Goal: Transaction & Acquisition: Purchase product/service

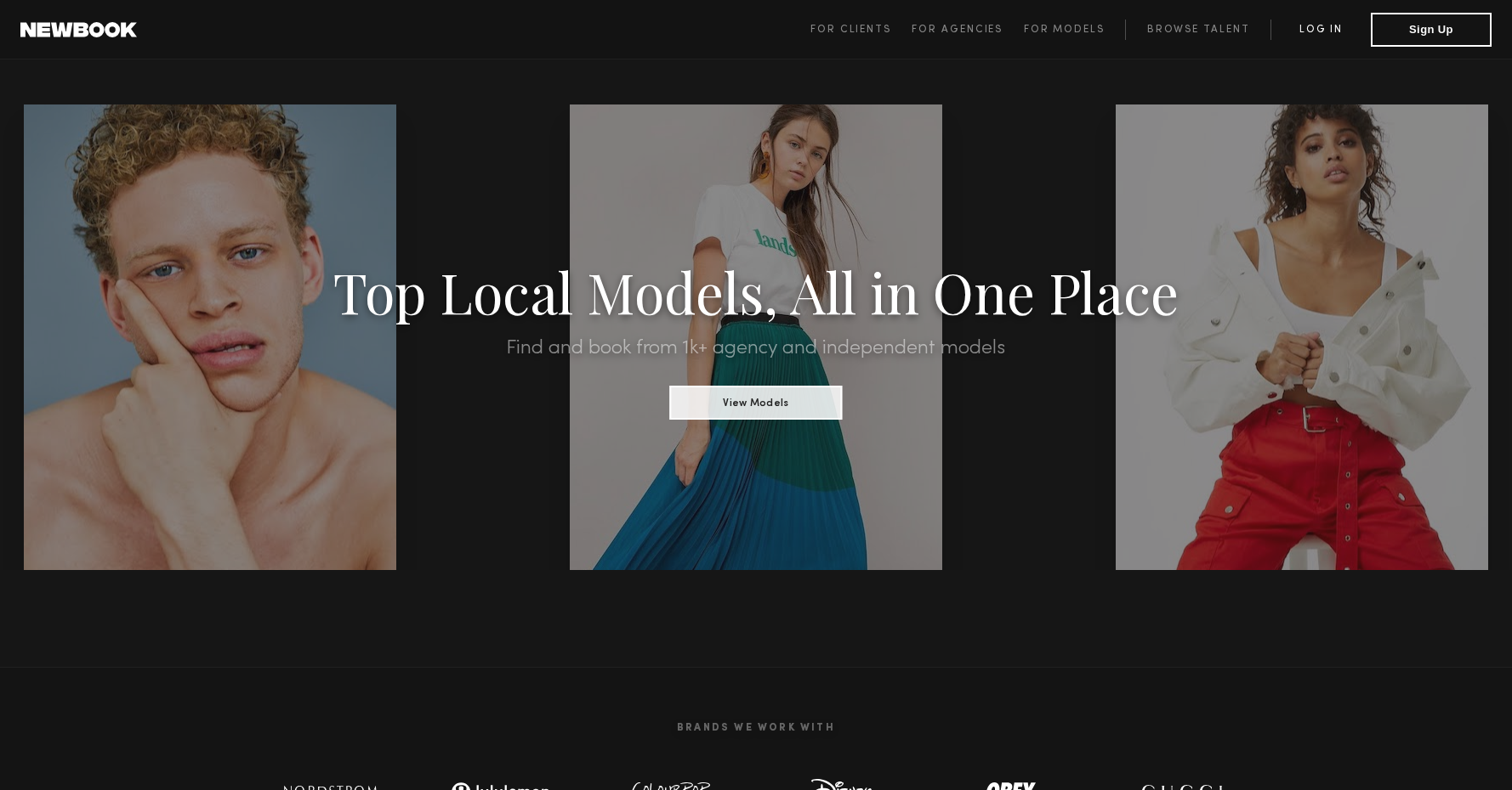
click at [1321, 29] on link "Log in" at bounding box center [1319, 30] width 100 height 20
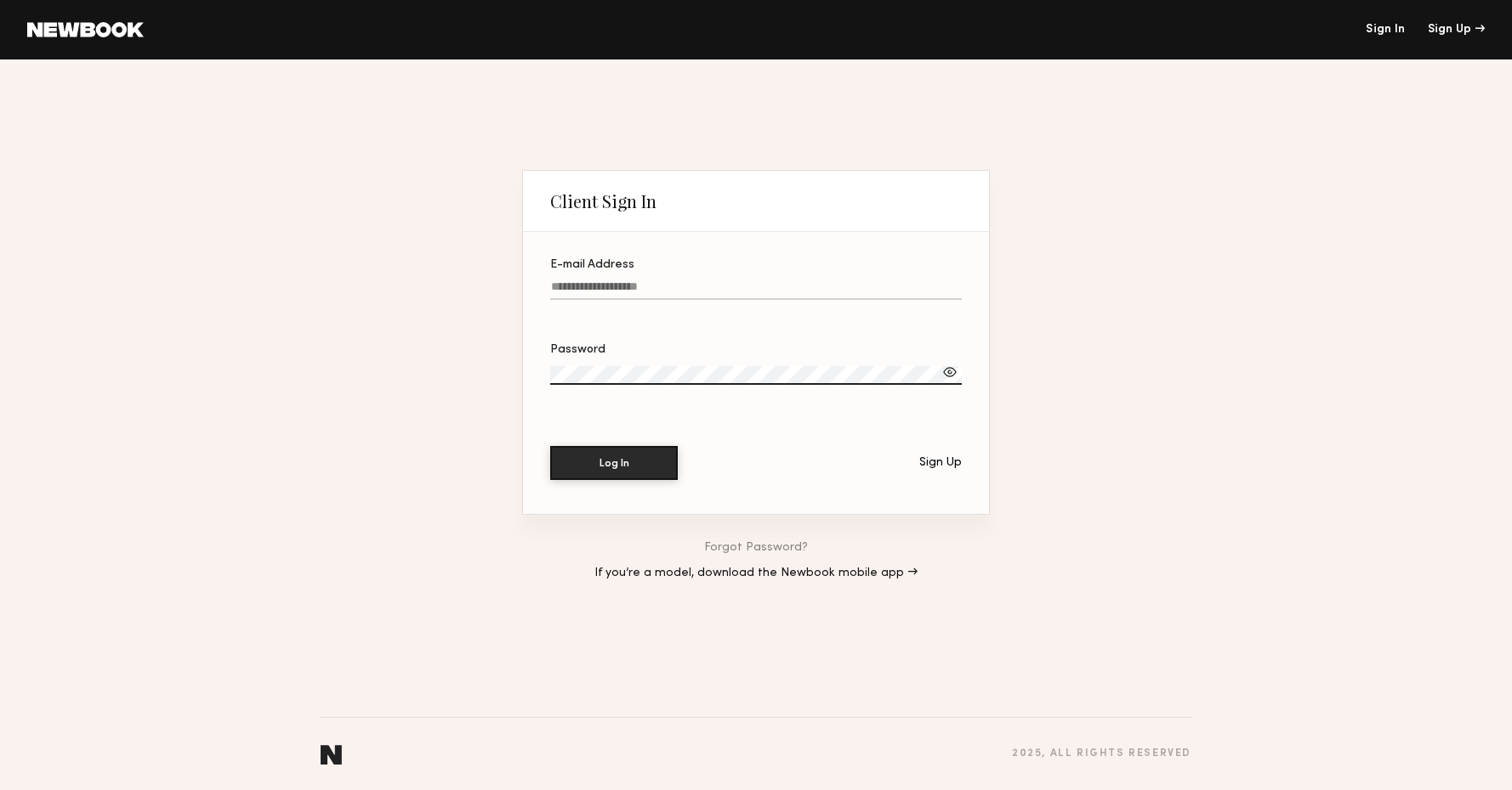
type input "**********"
click at [623, 479] on div "Log In Sign Up" at bounding box center [756, 463] width 412 height 34
click at [602, 464] on button "Log In" at bounding box center [614, 462] width 128 height 34
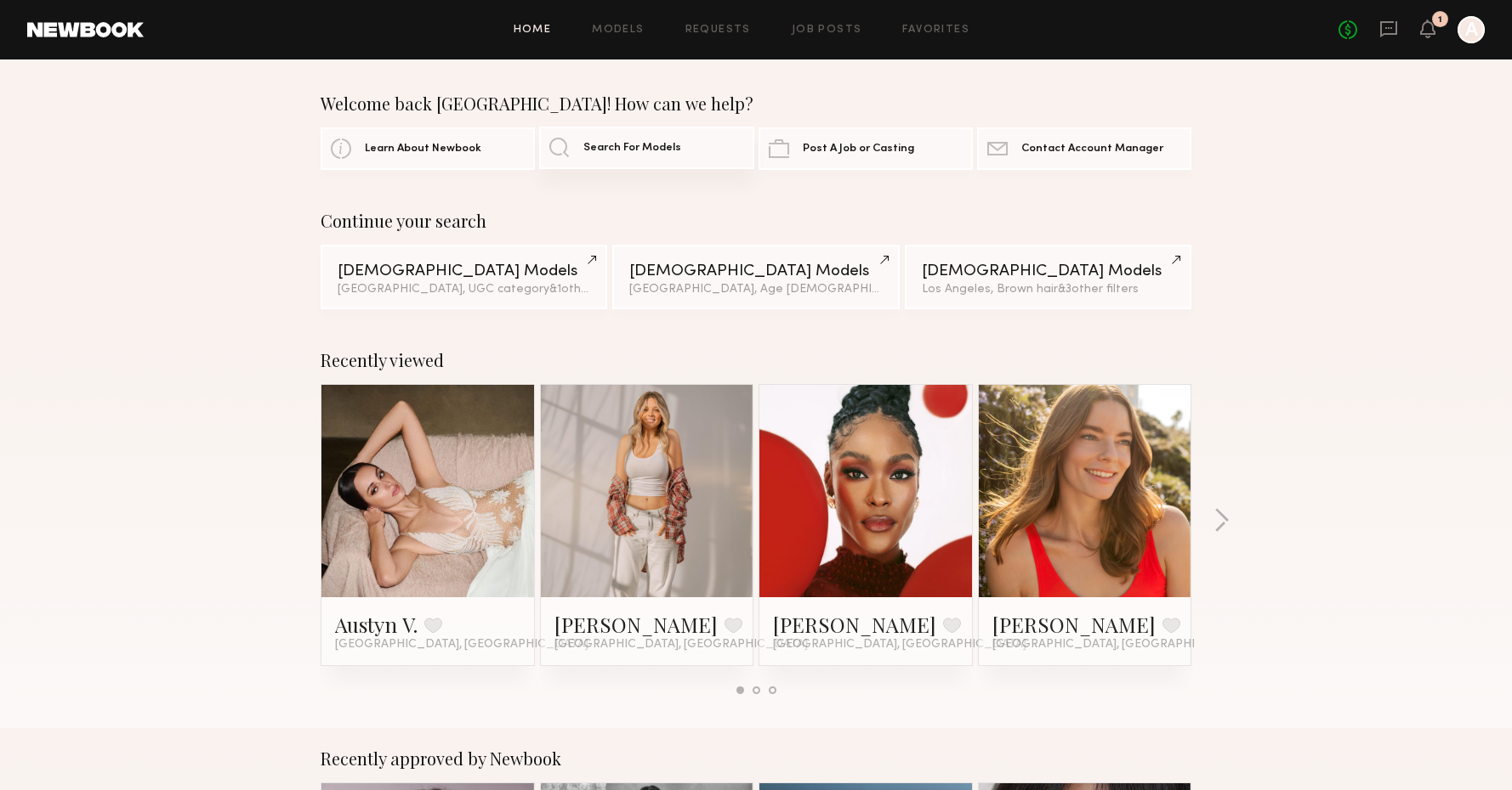
click at [643, 144] on span "Search For Models" at bounding box center [632, 149] width 98 height 11
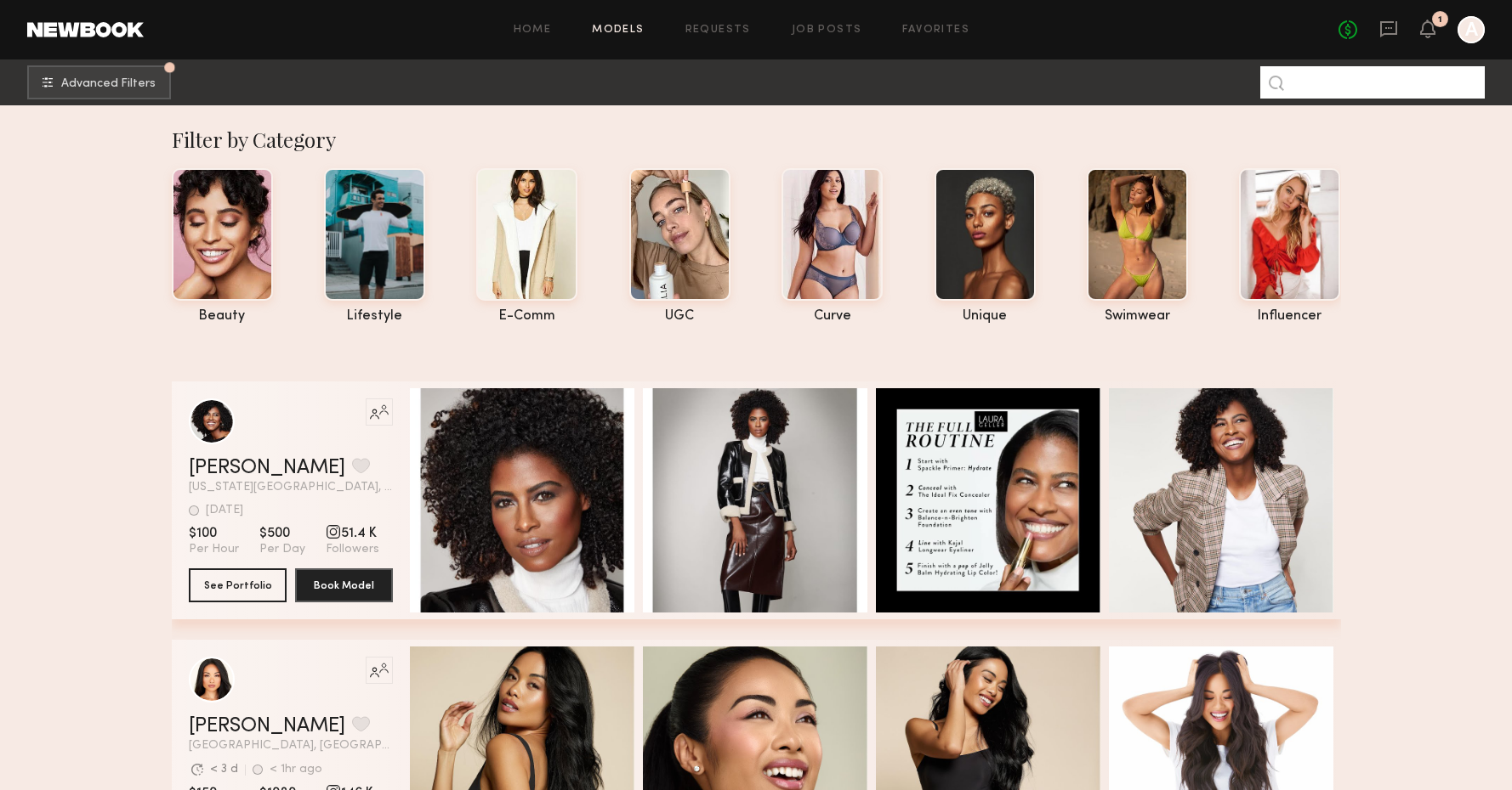
click at [1318, 88] on input at bounding box center [1372, 83] width 224 height 32
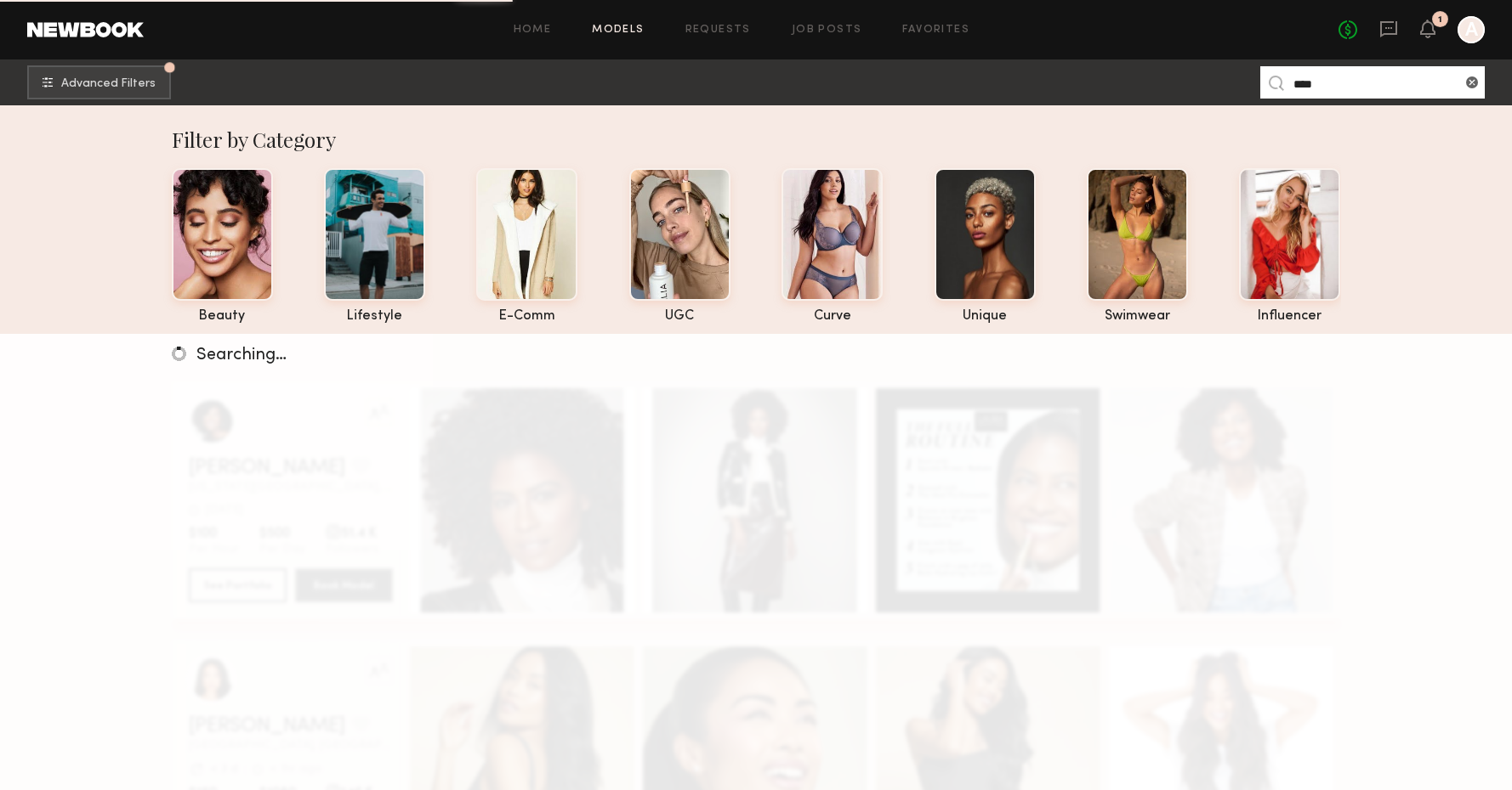
type input "****"
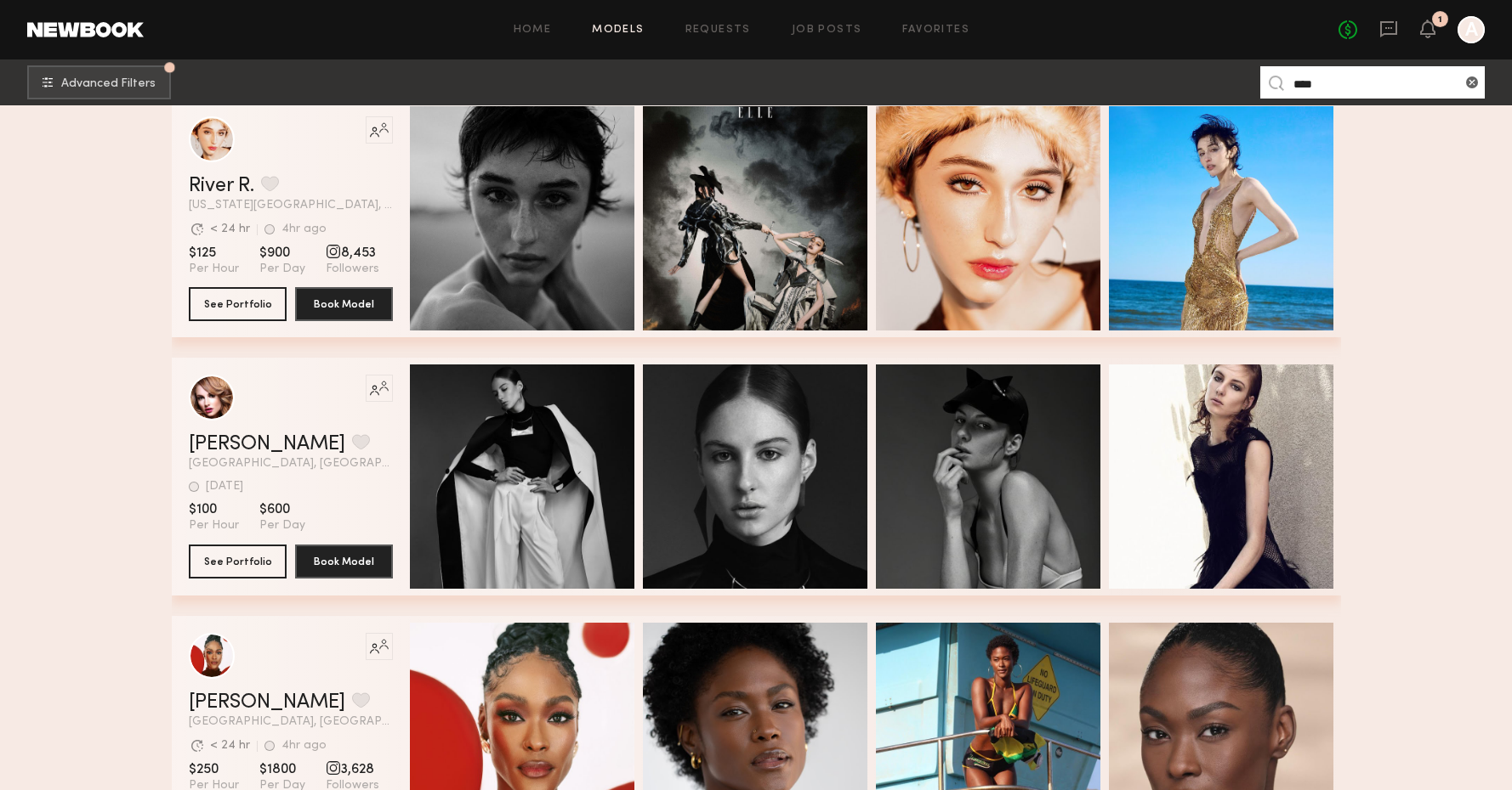
scroll to position [1190, 0]
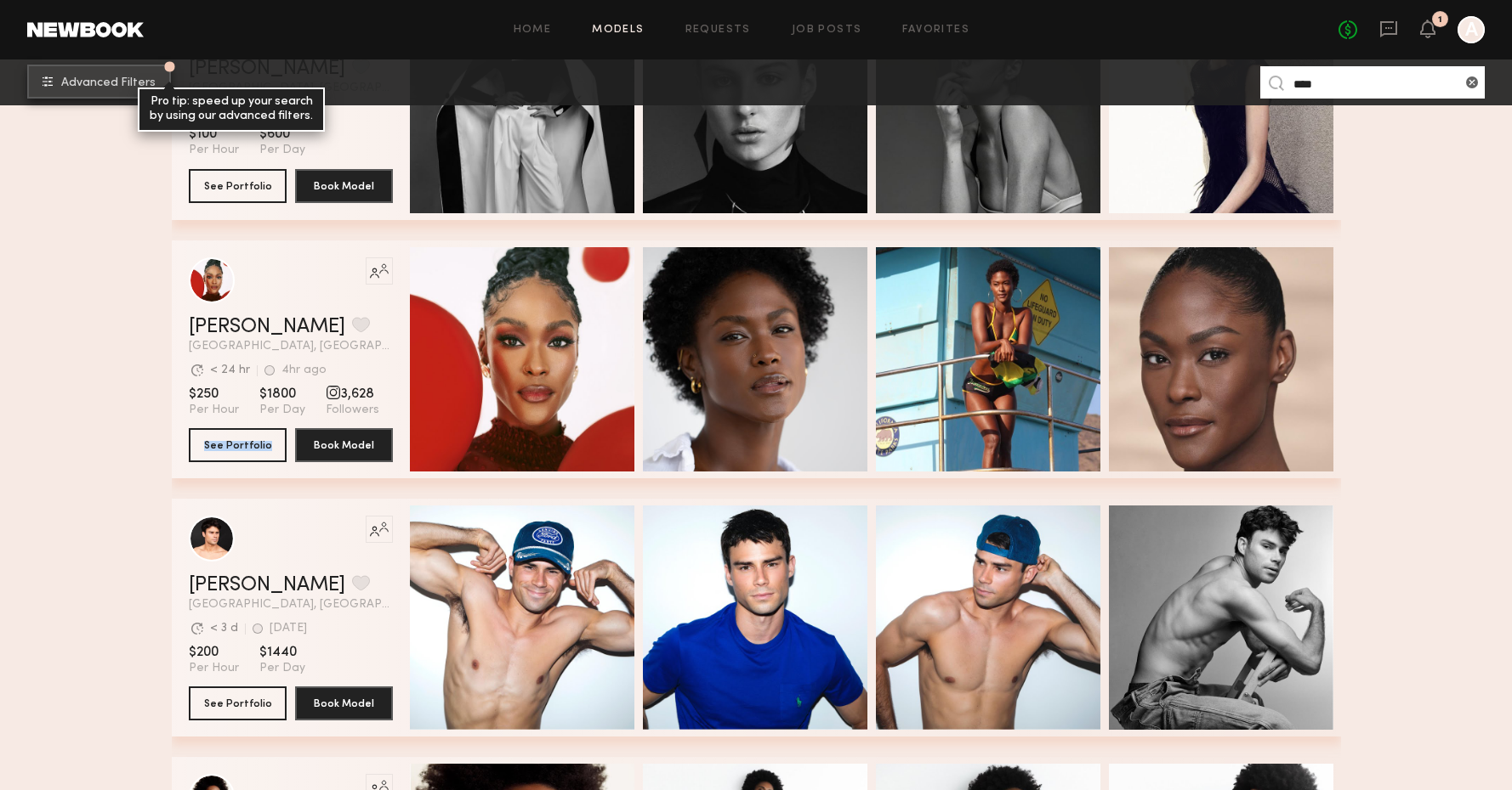
click at [52, 84] on common-icon "undefined" at bounding box center [48, 81] width 10 height 10
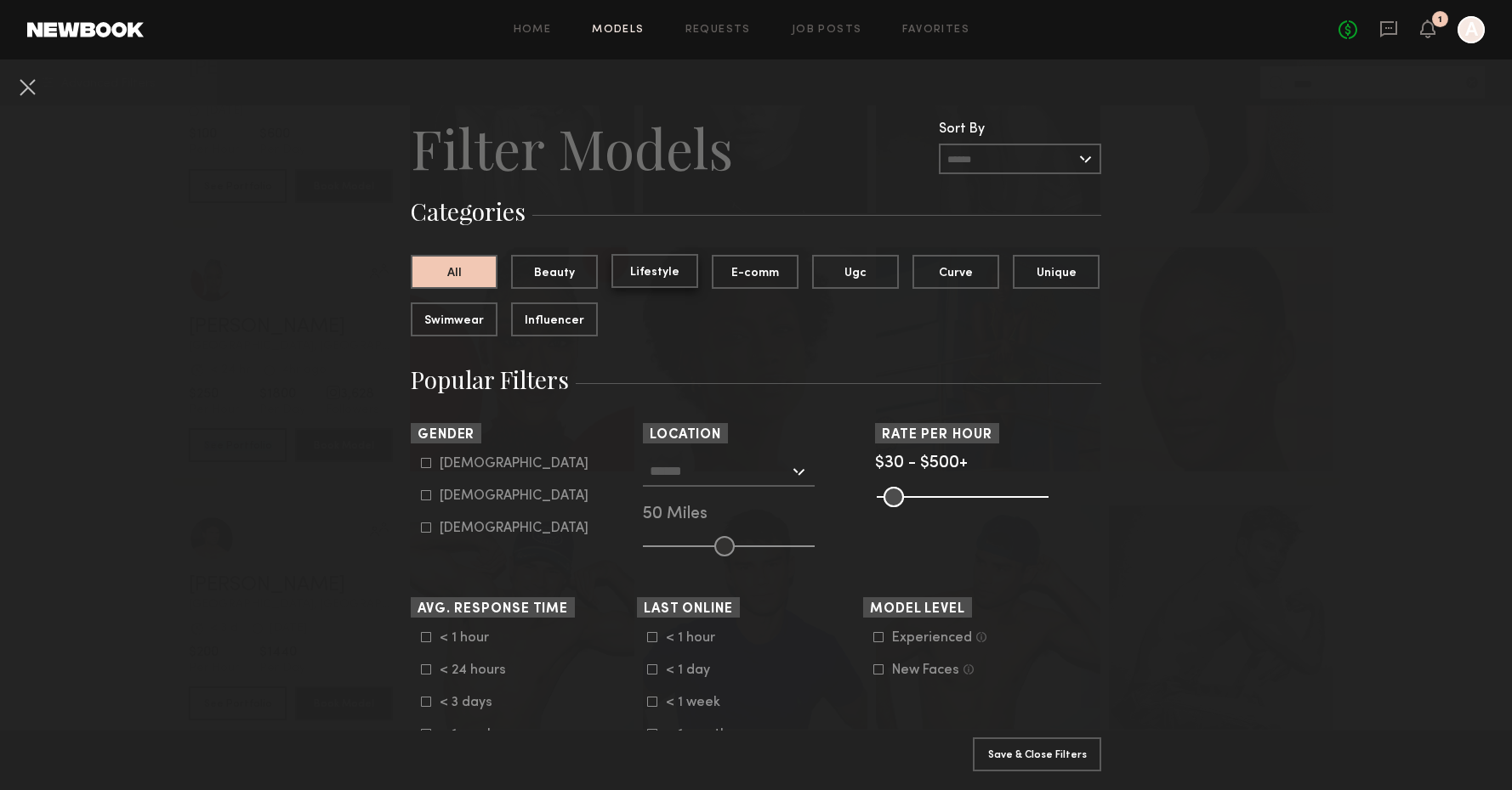
click at [672, 270] on button "Lifestyle" at bounding box center [654, 272] width 87 height 34
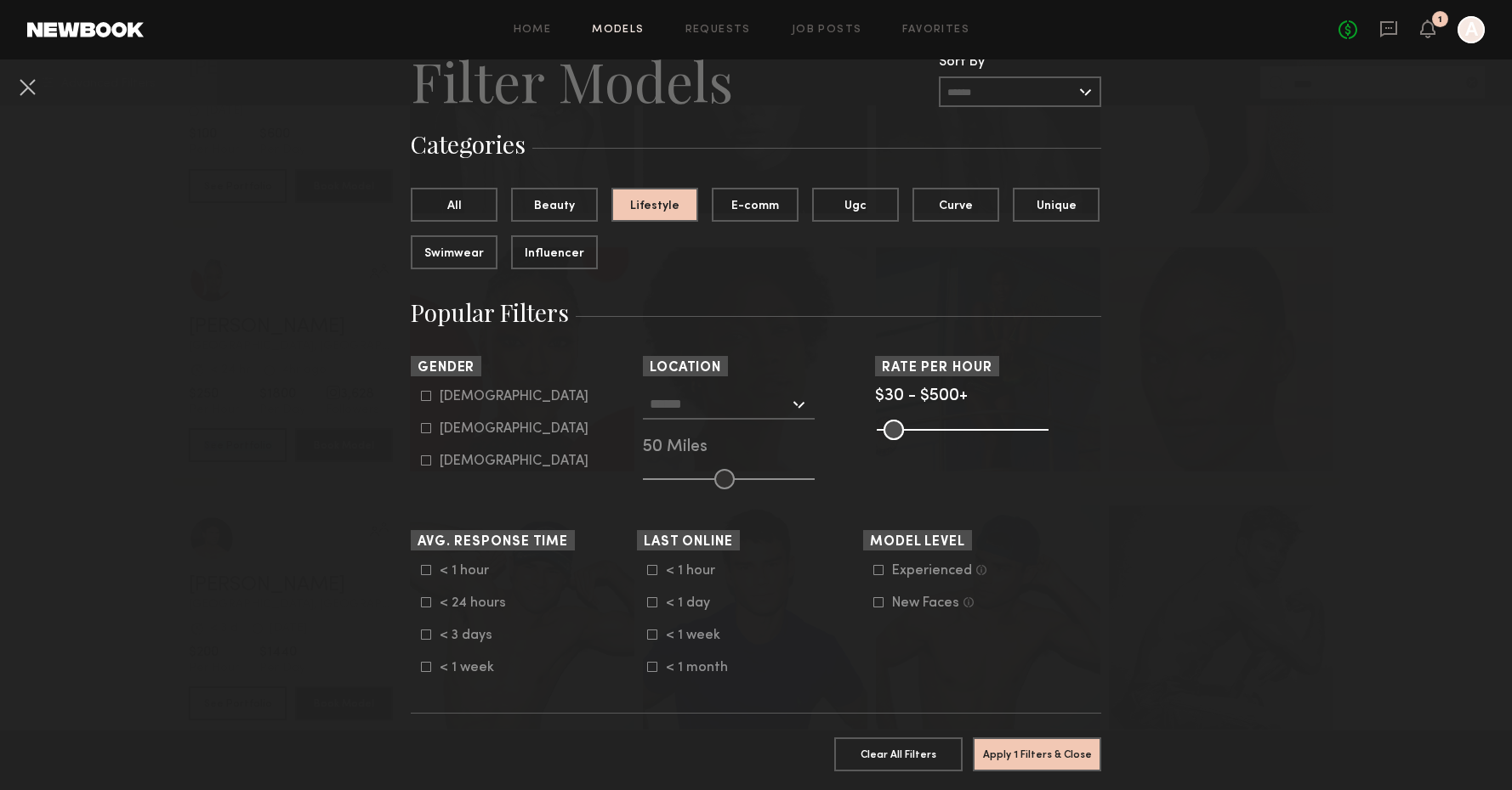
scroll to position [79, 0]
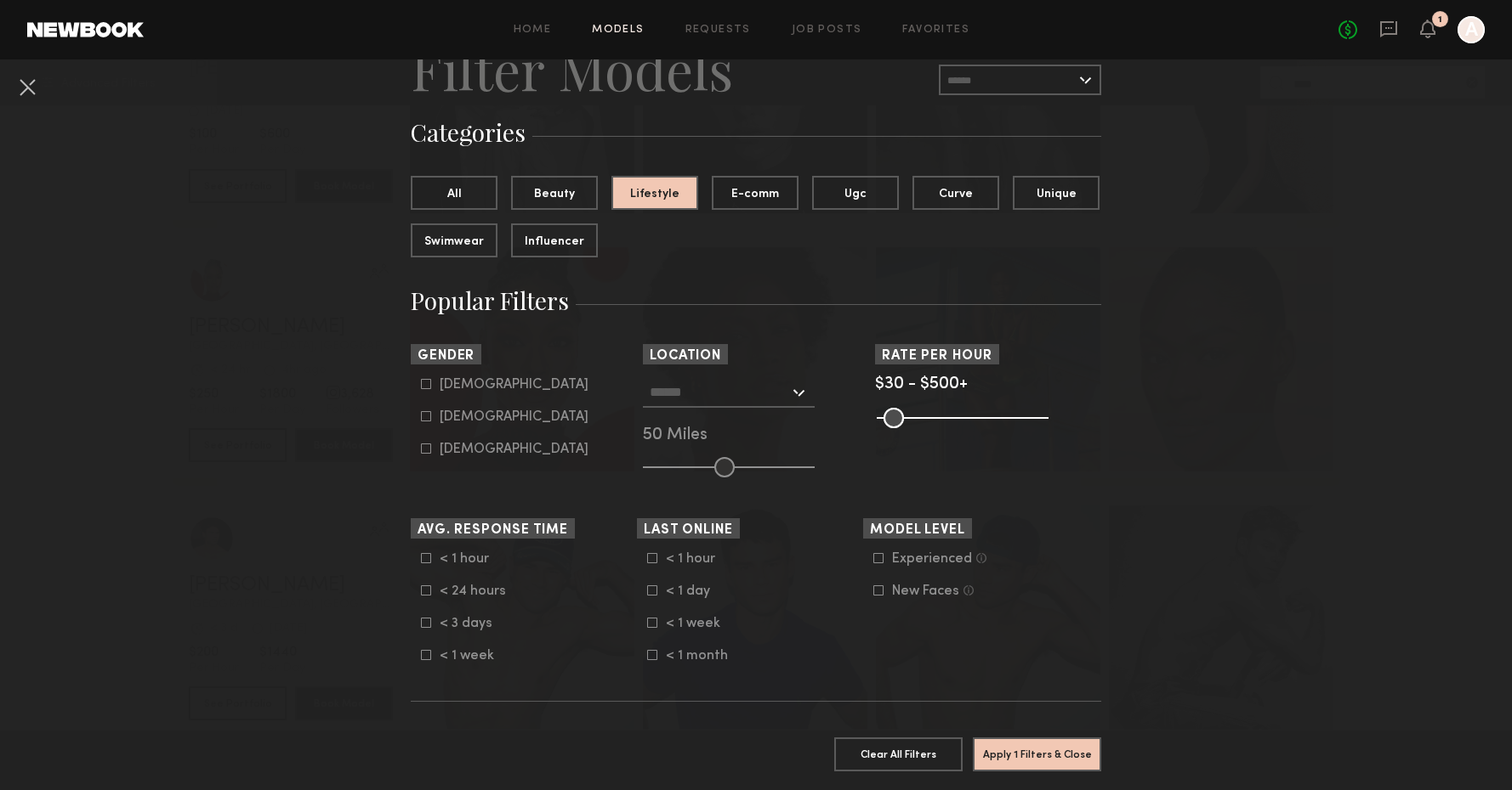
click at [790, 397] on div at bounding box center [728, 393] width 172 height 30
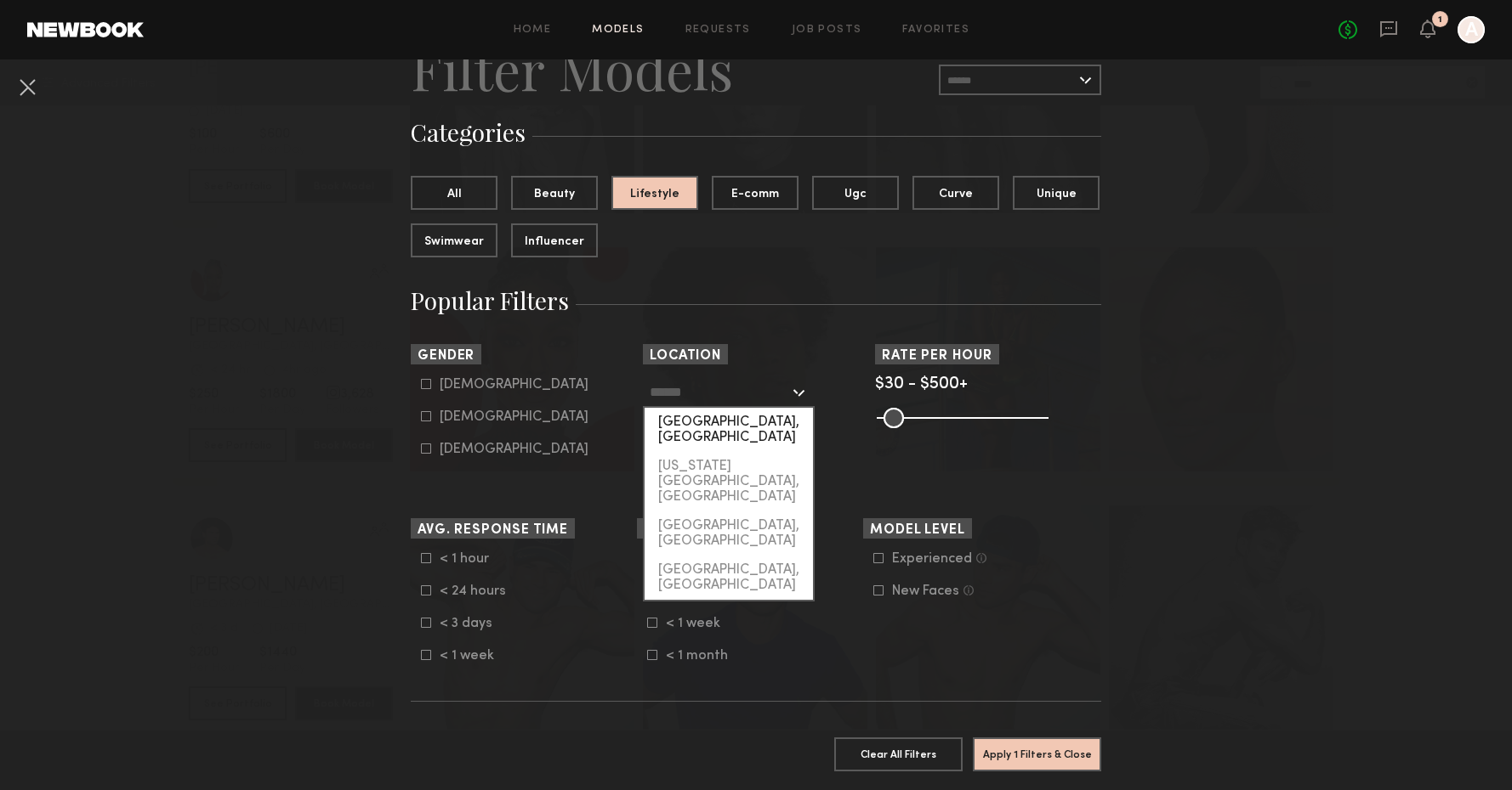
click at [727, 427] on div "[GEOGRAPHIC_DATA], [GEOGRAPHIC_DATA]" at bounding box center [728, 430] width 169 height 44
type input "**********"
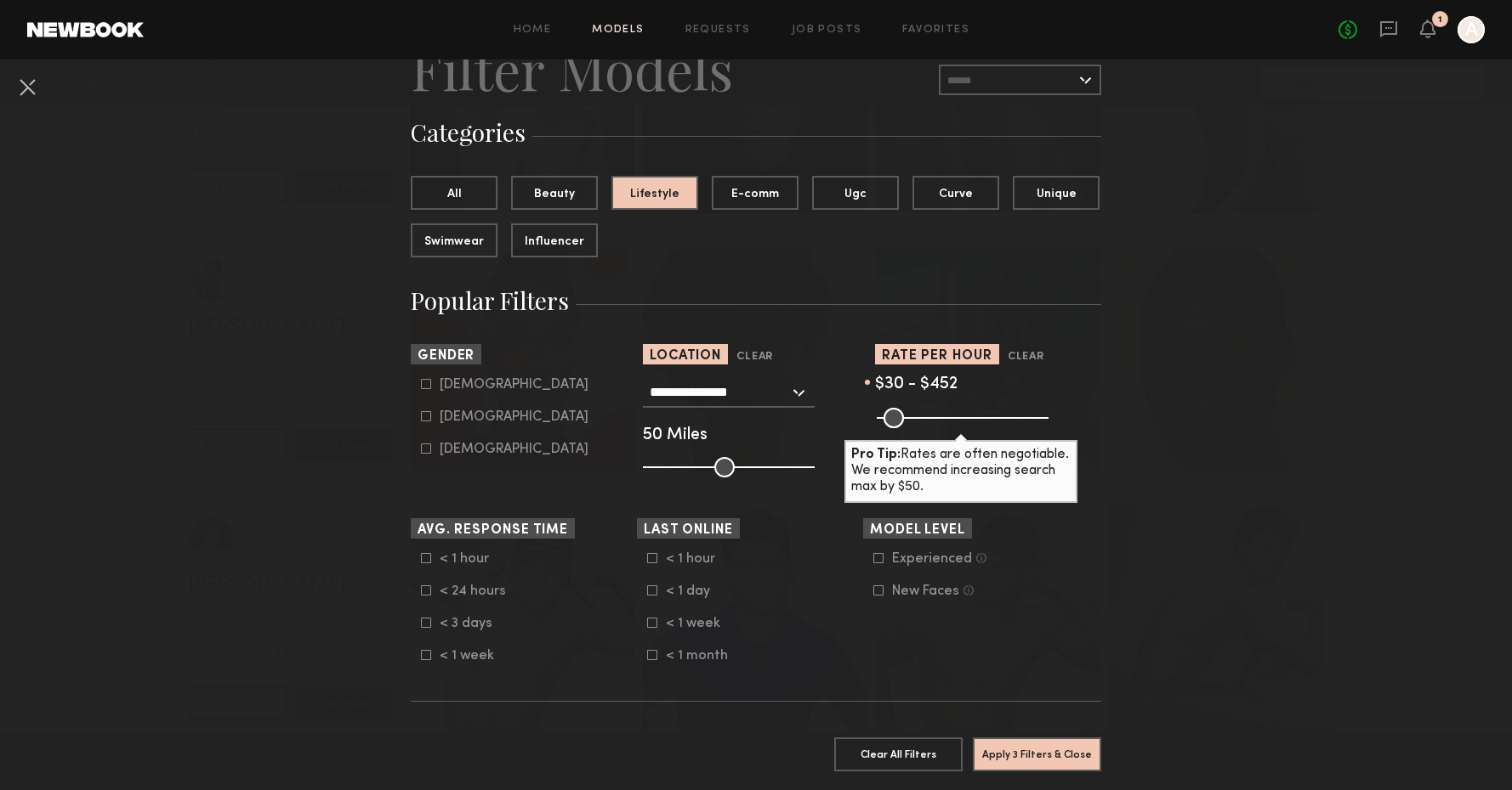
type input "***"
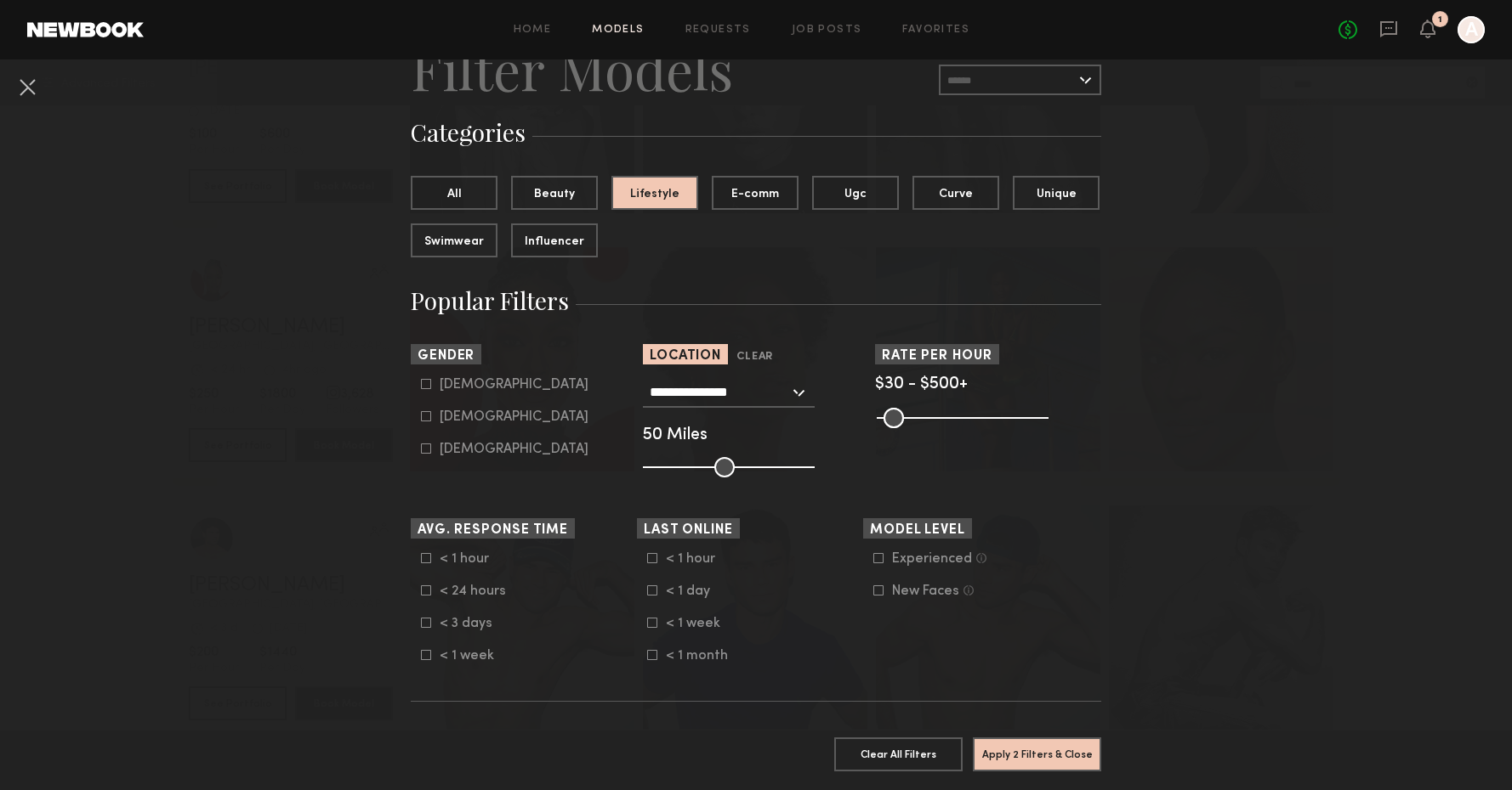
drag, startPoint x: 1036, startPoint y: 415, endPoint x: 1126, endPoint y: 424, distance: 90.4
click at [1004, 76] on input "text" at bounding box center [1020, 80] width 162 height 30
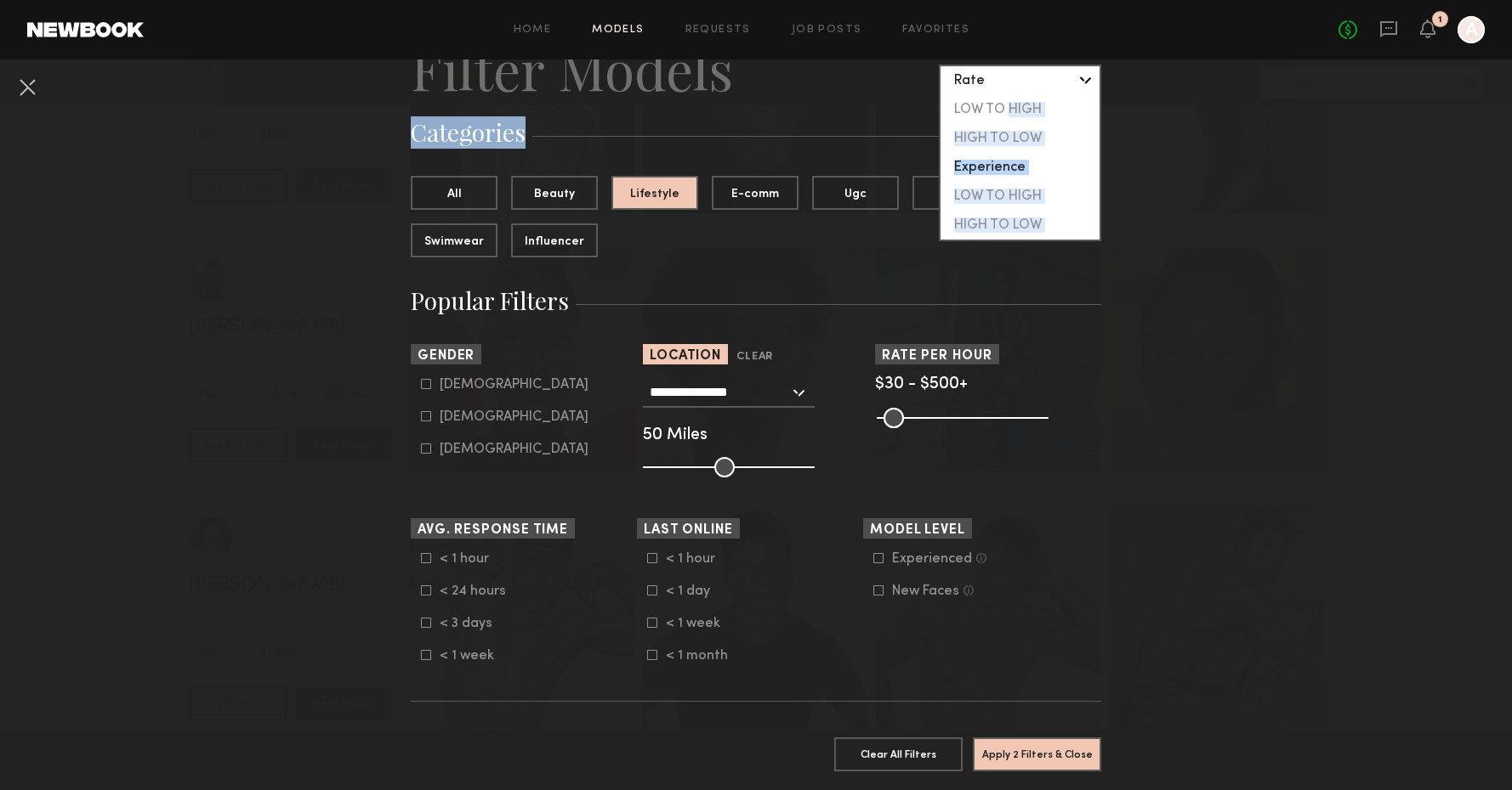
drag, startPoint x: 1001, startPoint y: 108, endPoint x: 1175, endPoint y: 120, distance: 174.4
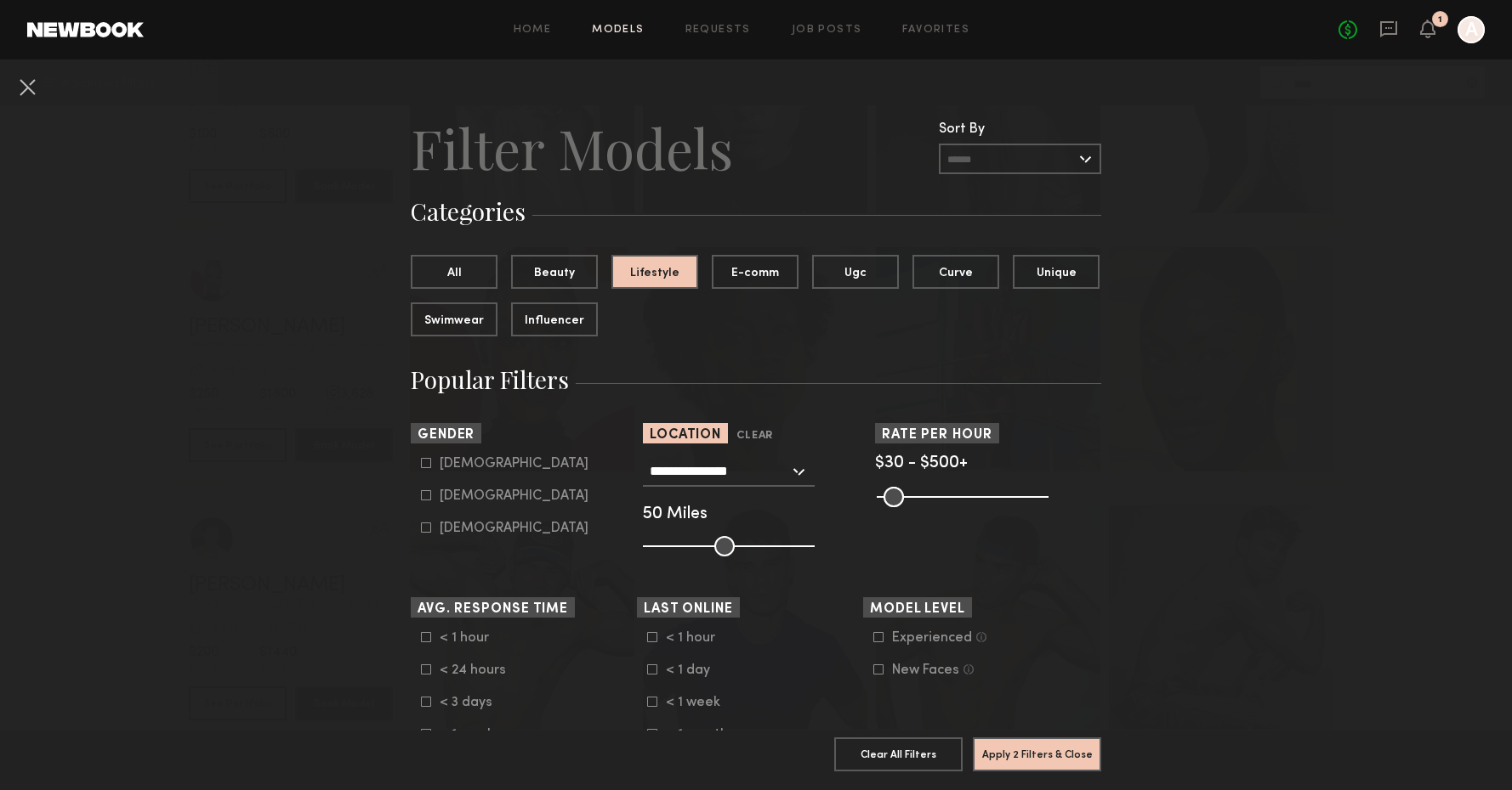
scroll to position [0, 0]
click at [429, 494] on icon at bounding box center [425, 496] width 10 height 10
type input "**"
click at [1033, 751] on button "Apply 3 Filters & Close" at bounding box center [1036, 754] width 129 height 34
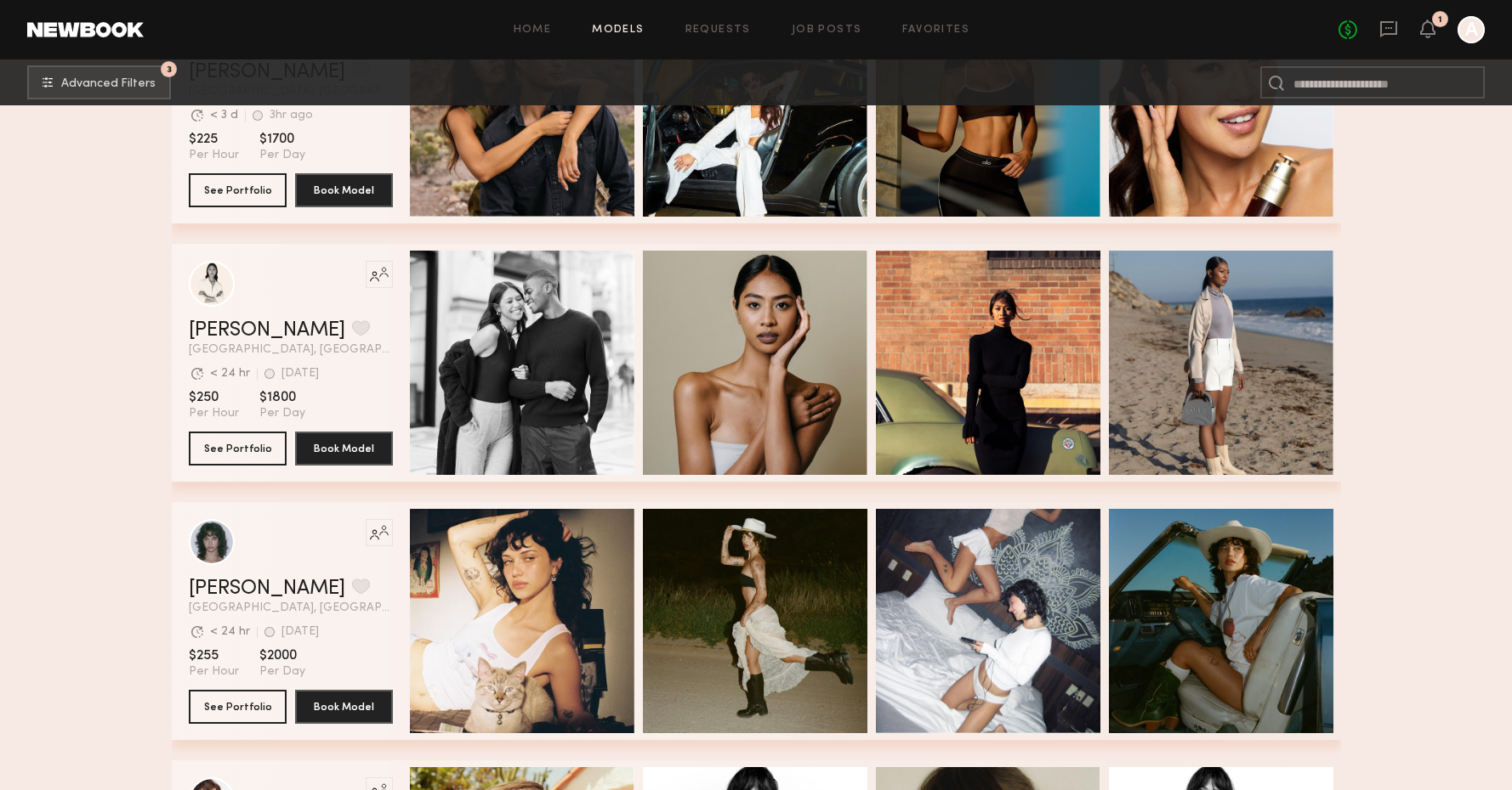
scroll to position [9454, 0]
click at [108, 70] on button "3 Advanced Filters" at bounding box center [99, 82] width 144 height 34
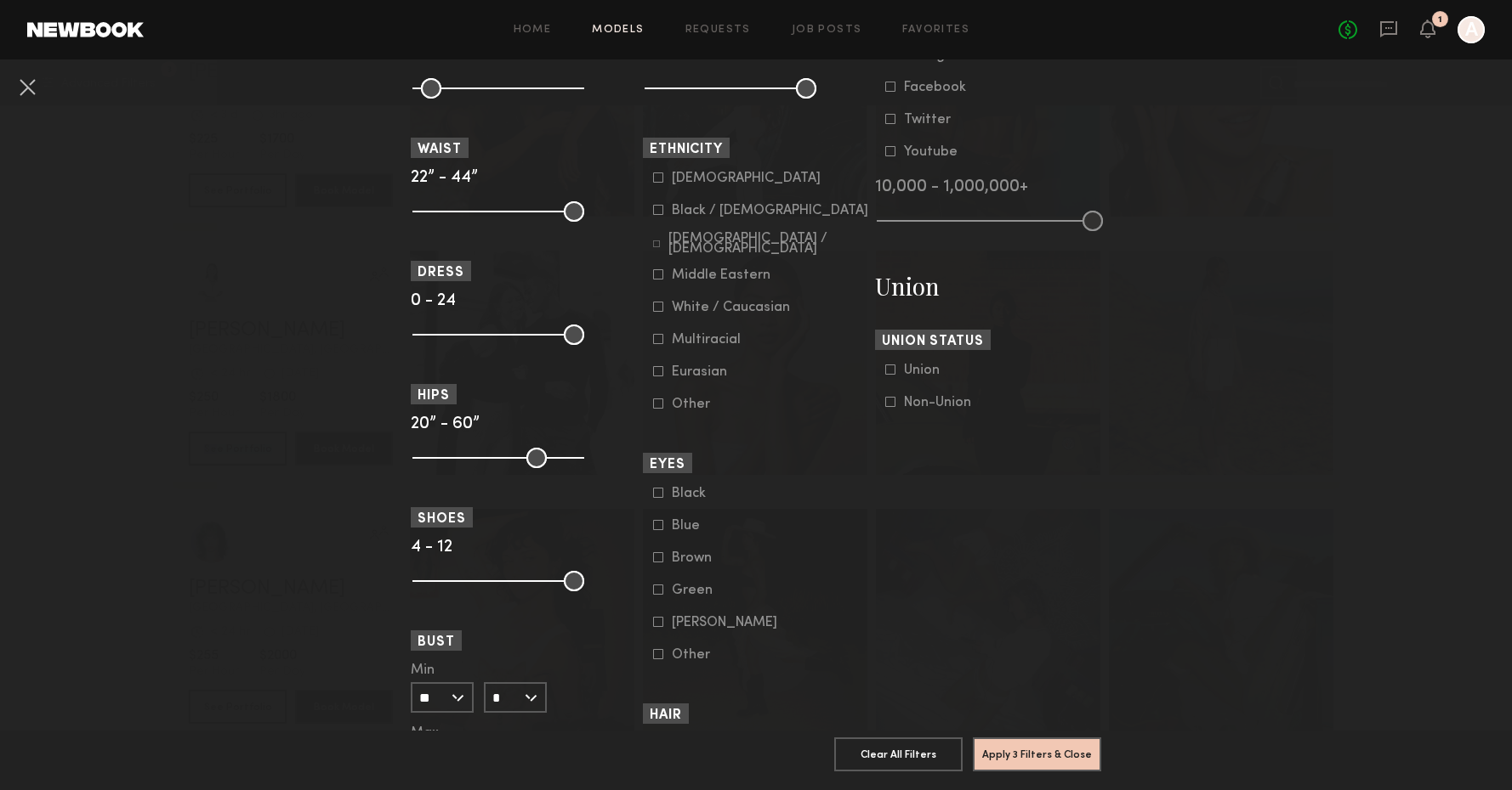
scroll to position [865, 0]
click at [658, 177] on icon at bounding box center [658, 175] width 10 height 10
click at [660, 210] on icon at bounding box center [658, 208] width 10 height 10
click at [658, 240] on icon at bounding box center [656, 242] width 7 height 7
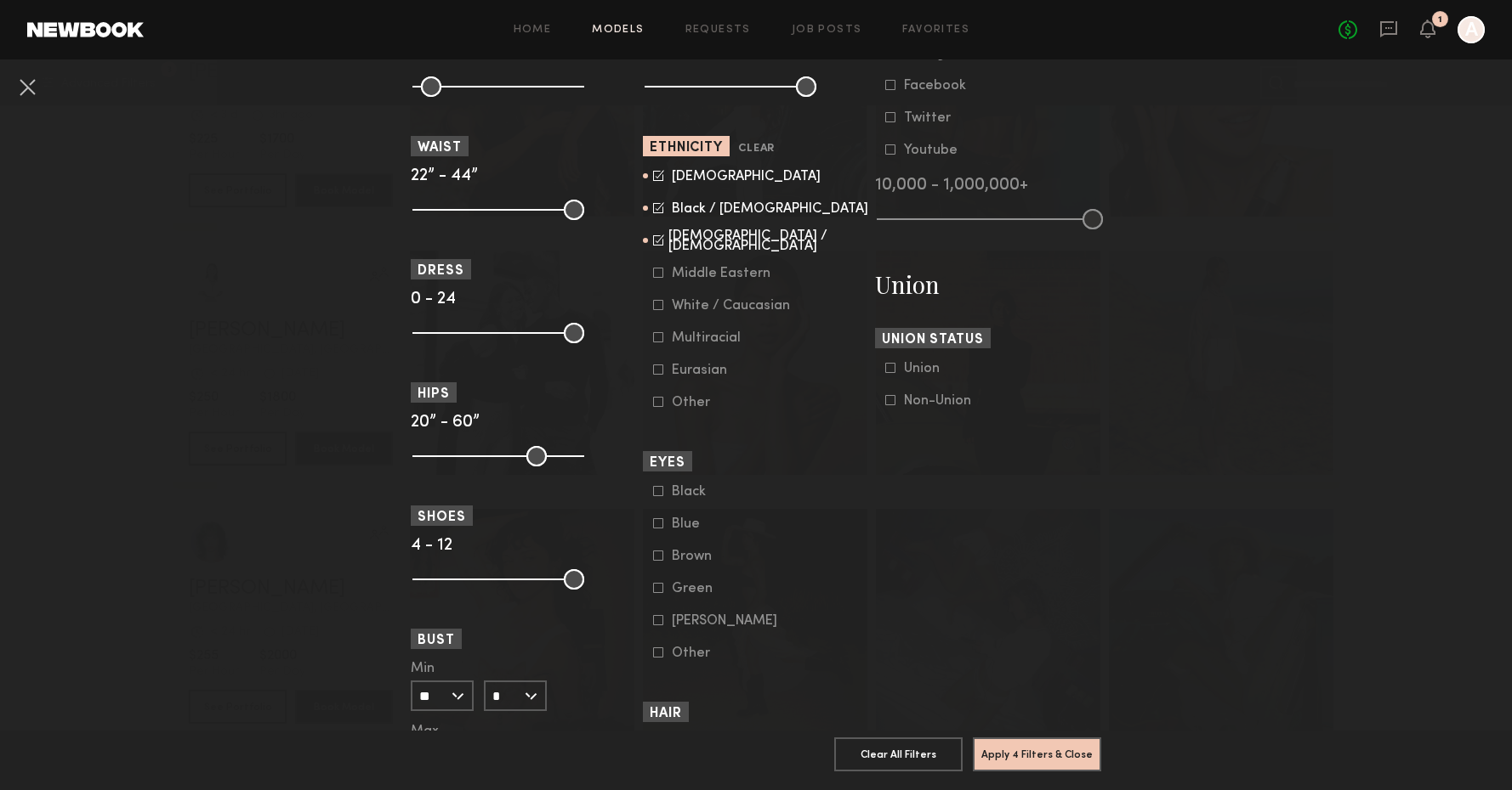
click at [662, 273] on icon at bounding box center [658, 273] width 10 height 10
click at [1016, 751] on button "Apply 4 Filters & Close" at bounding box center [1036, 754] width 129 height 34
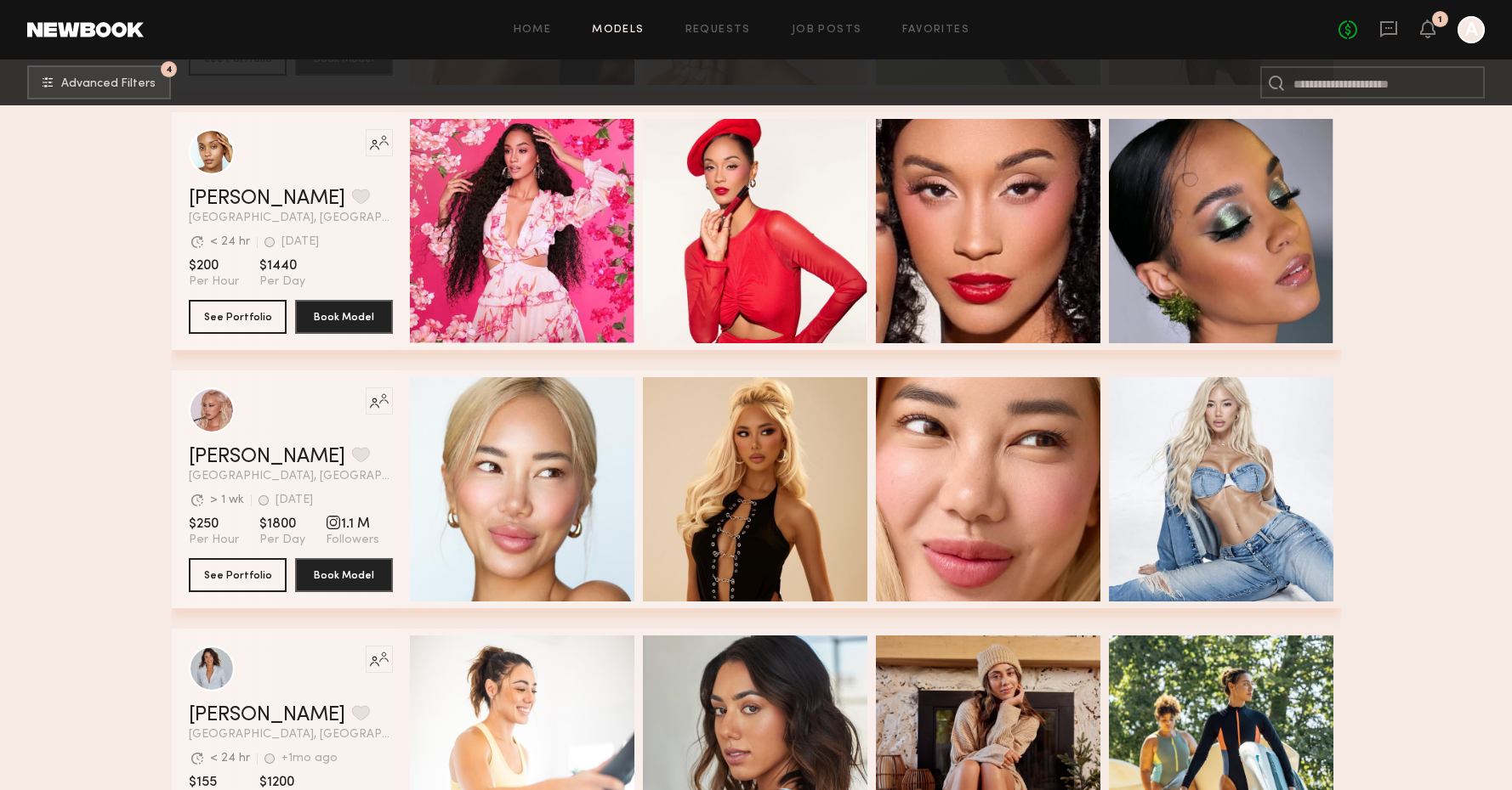
scroll to position [39657, 0]
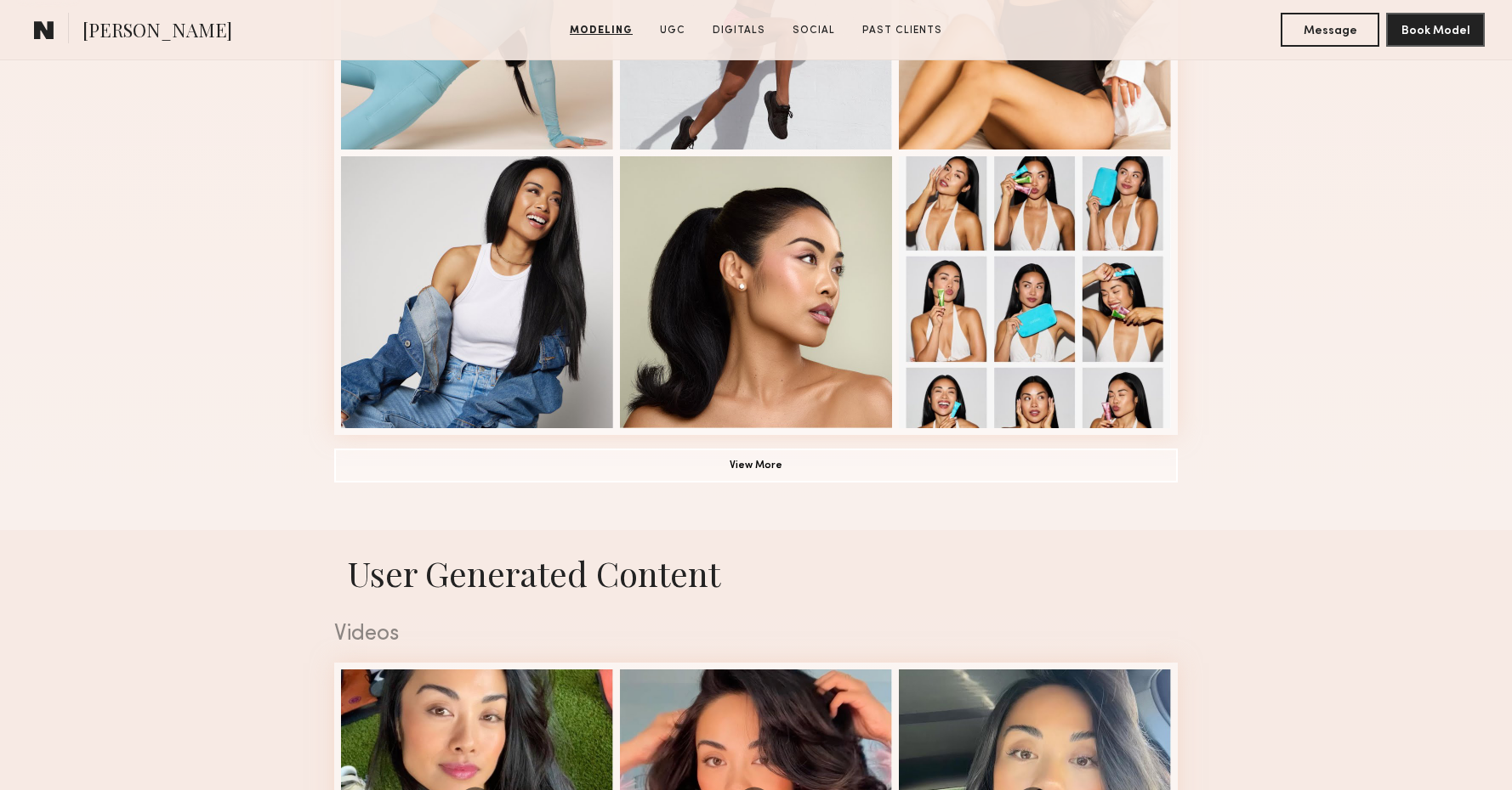
scroll to position [1177, 0]
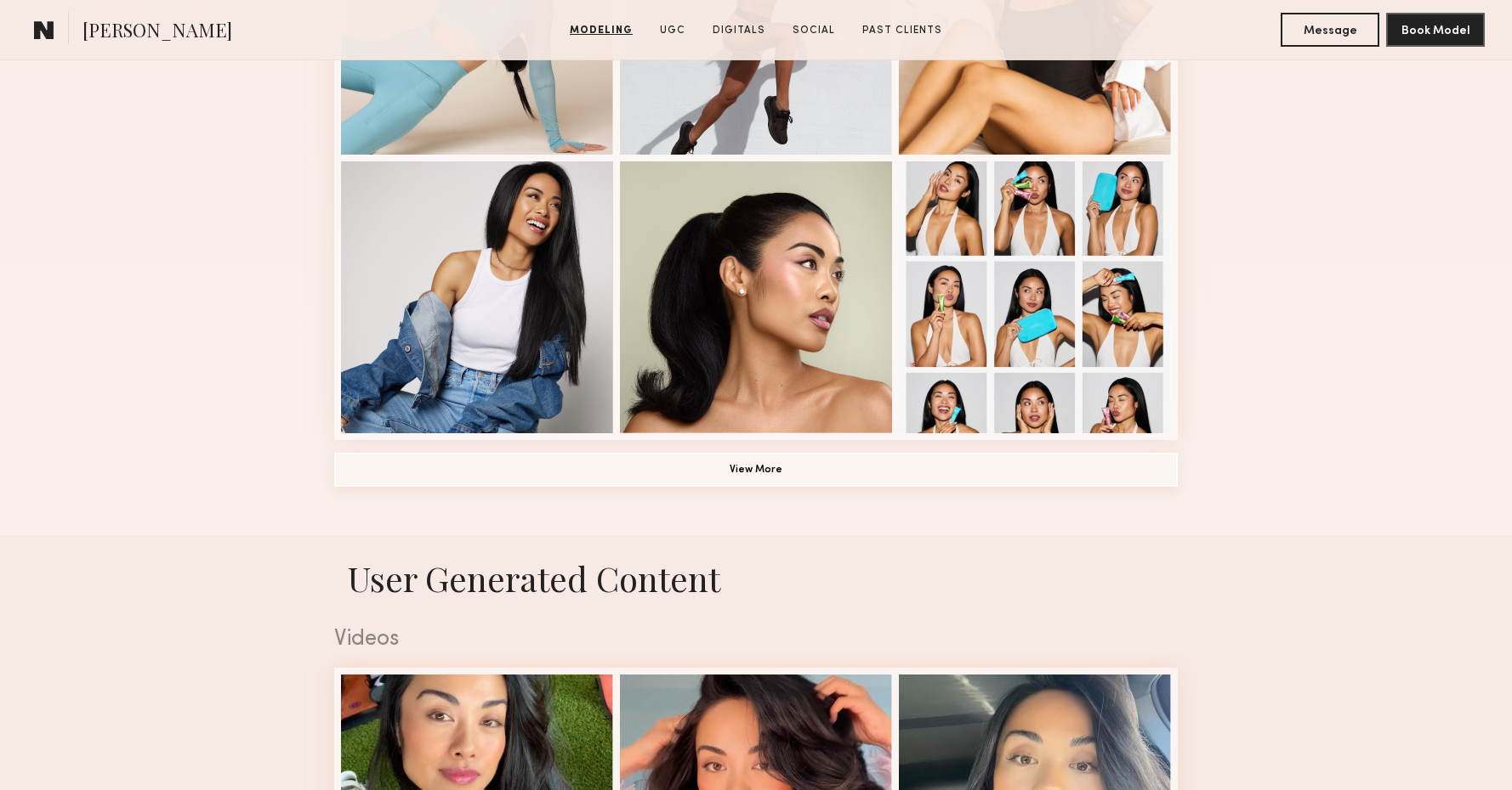
click at [767, 476] on button "View More" at bounding box center [756, 470] width 844 height 34
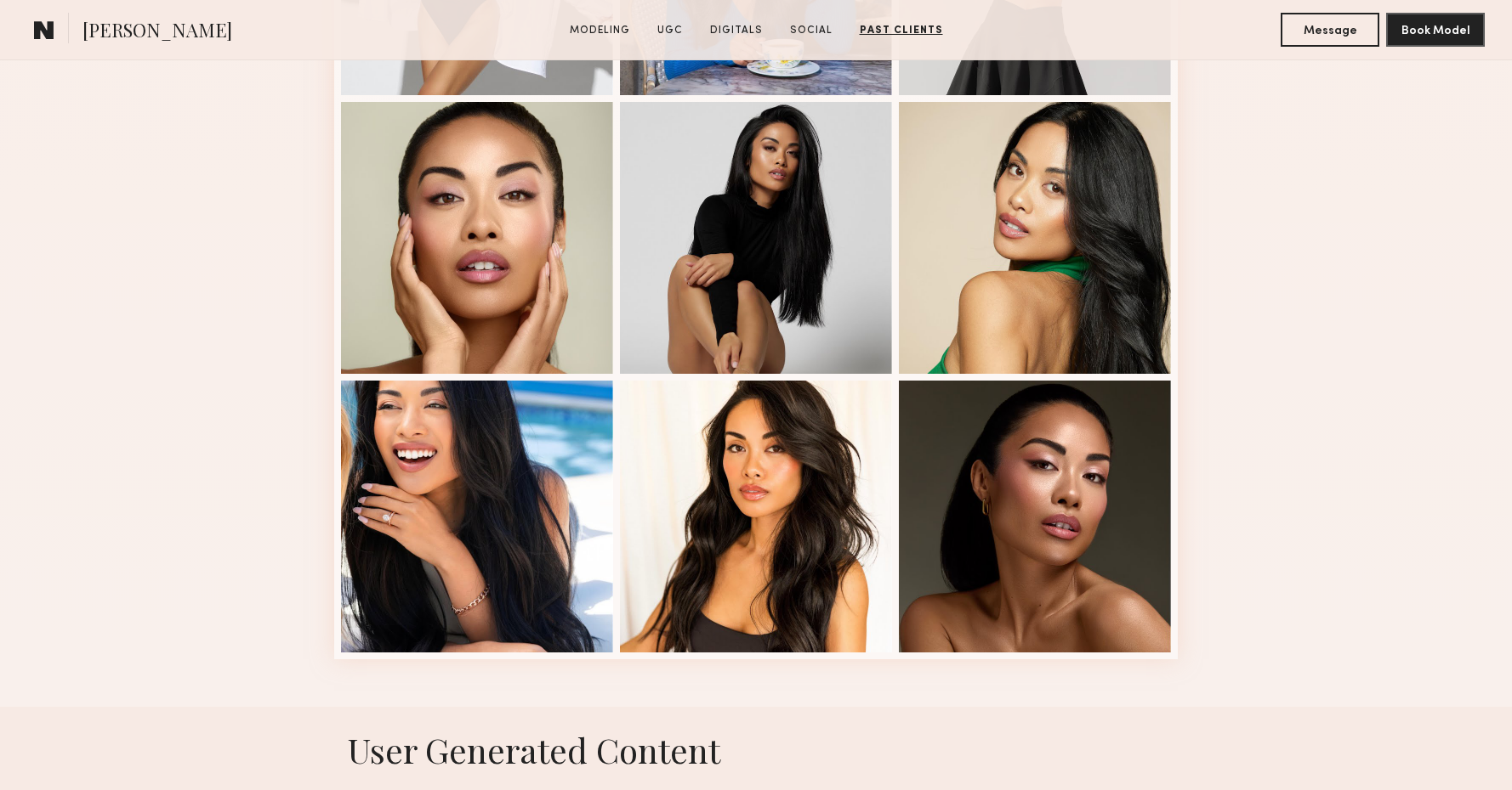
scroll to position [1226, 0]
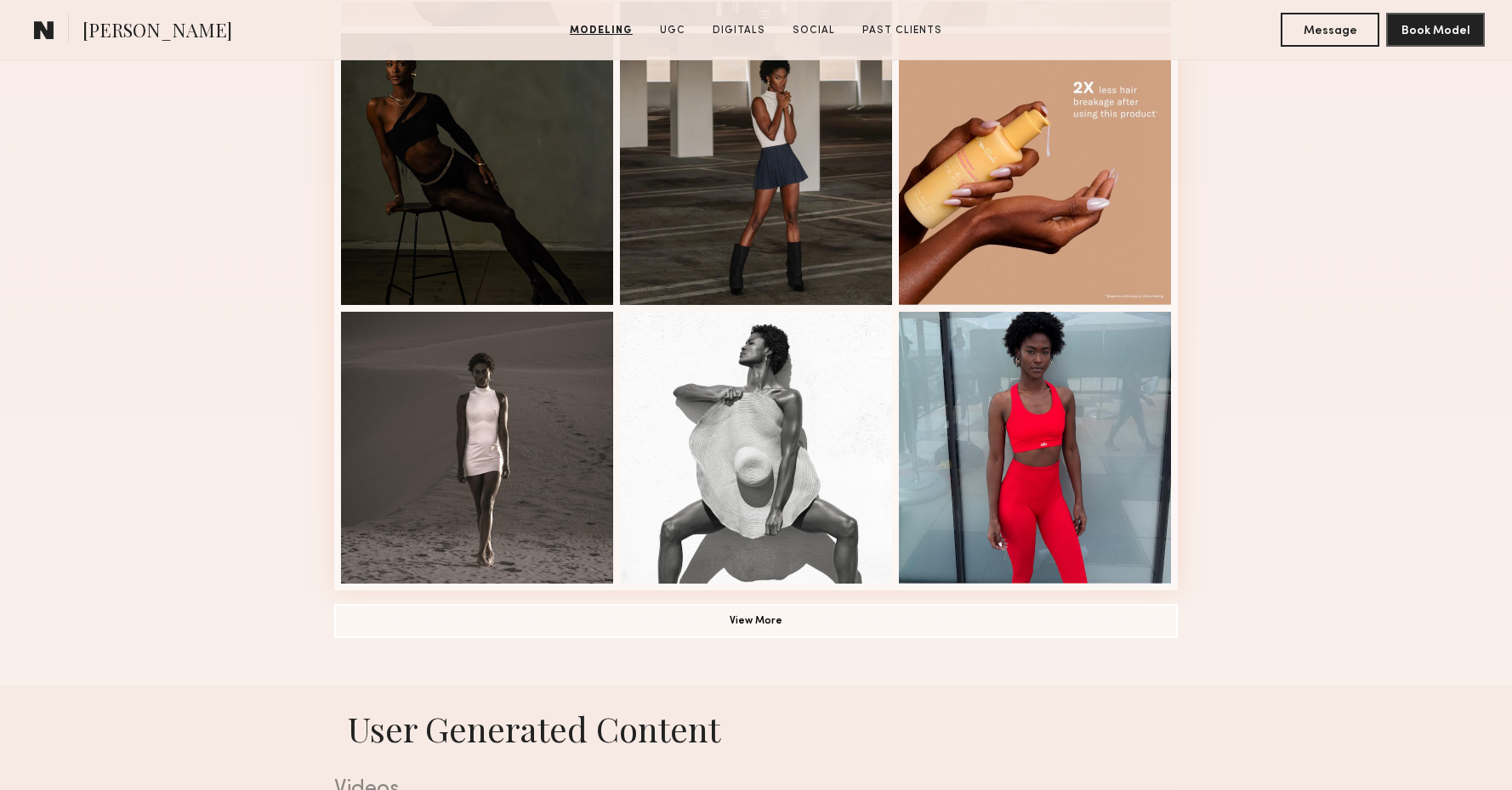
scroll to position [1038, 0]
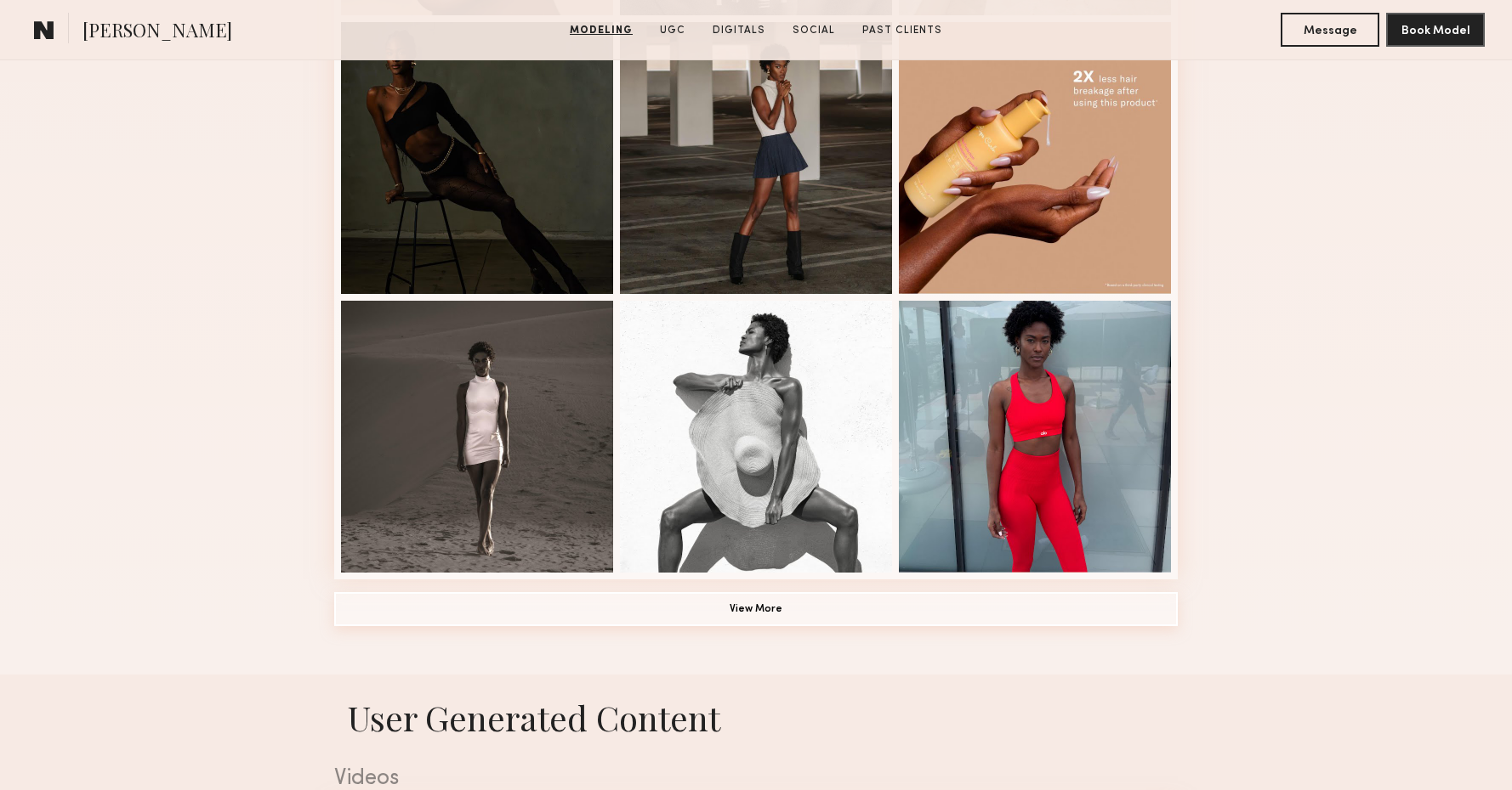
click at [785, 622] on button "View More" at bounding box center [756, 610] width 844 height 34
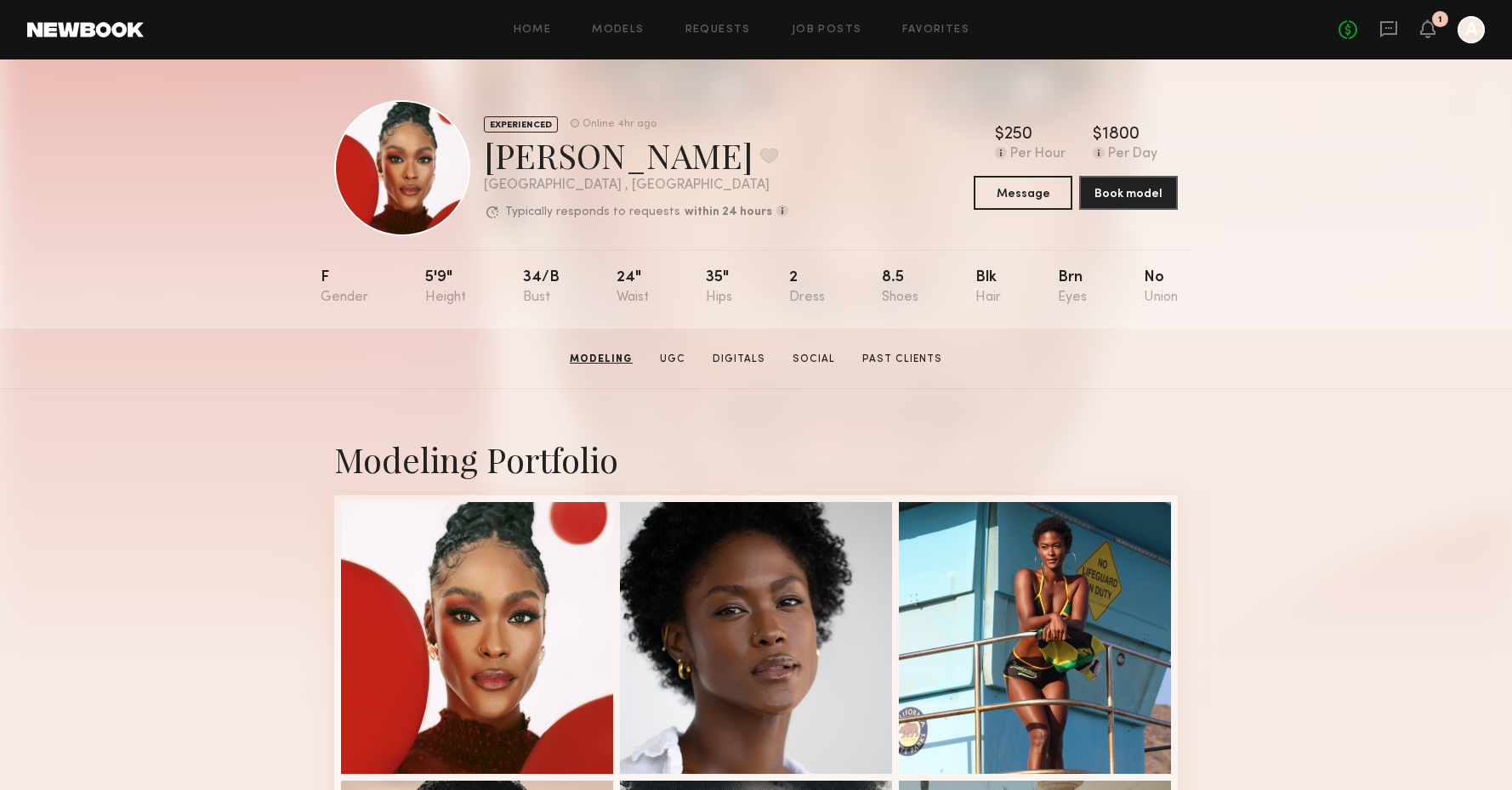
scroll to position [0, 0]
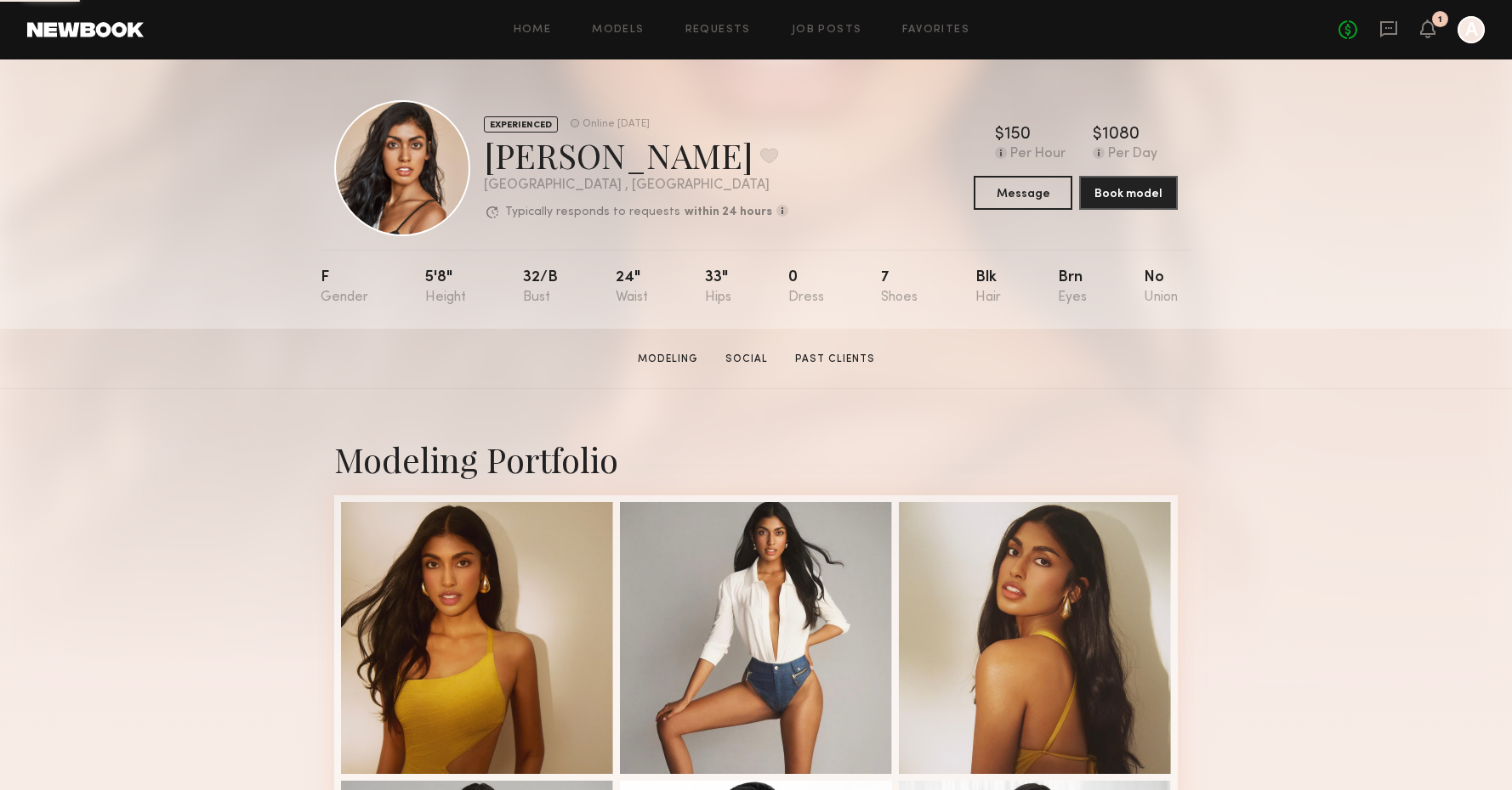
drag, startPoint x: 445, startPoint y: 790, endPoint x: 1318, endPoint y: 265, distance: 1018.7
click at [1318, 265] on div "EXPERIENCED Online 5d ago Natasha W. Favorite Los Angeles , CA Typically respon…" at bounding box center [756, 193] width 1512 height 270
drag, startPoint x: 1238, startPoint y: 4, endPoint x: 1282, endPoint y: 285, distance: 284.4
click at [1282, 285] on div "EXPERIENCED Online 5d ago Natasha W. Favorite Los Angeles , CA Typically respon…" at bounding box center [756, 193] width 1512 height 270
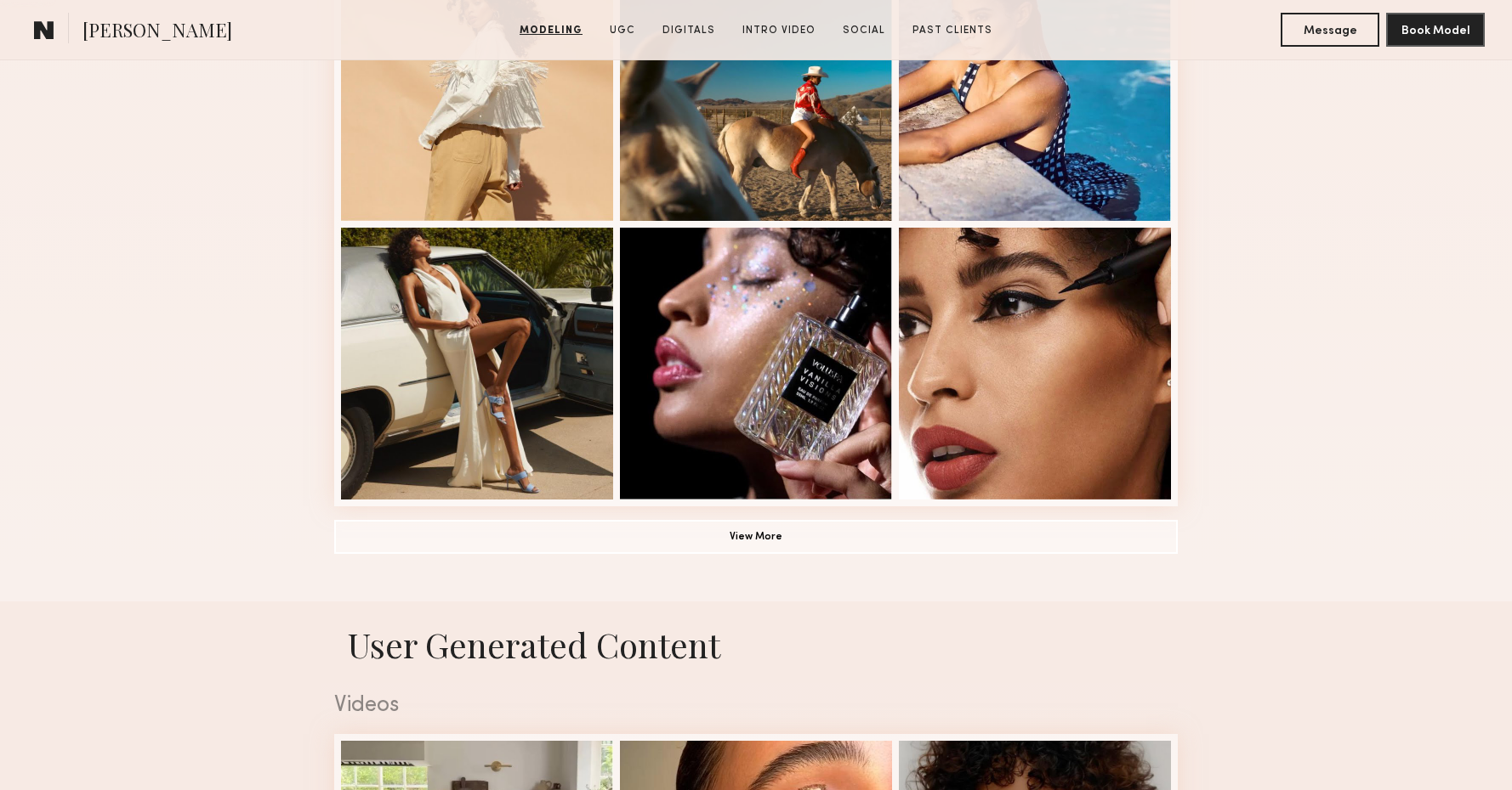
scroll to position [1112, 0]
click at [808, 538] on button "View More" at bounding box center [756, 536] width 844 height 34
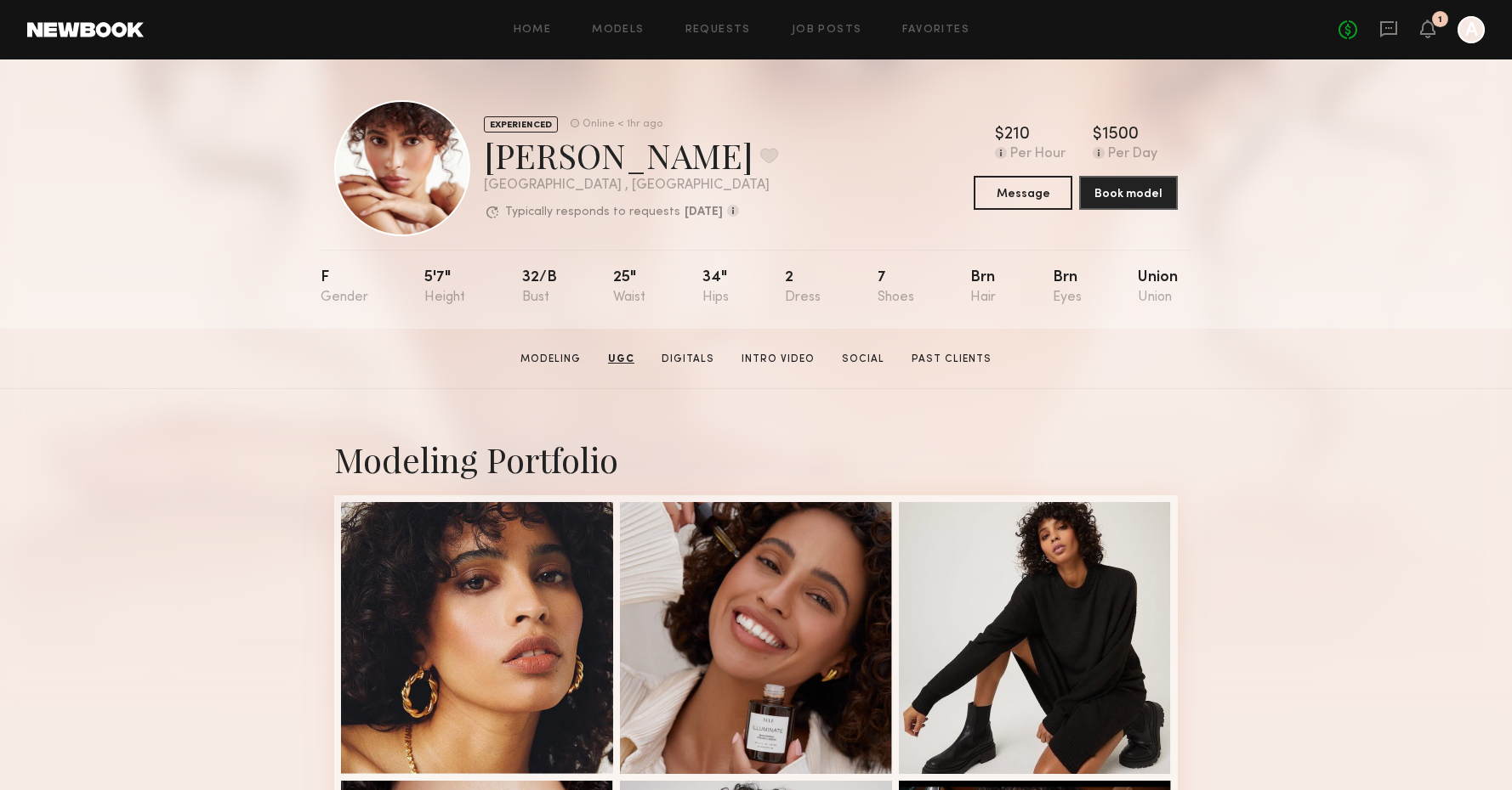
scroll to position [0, 0]
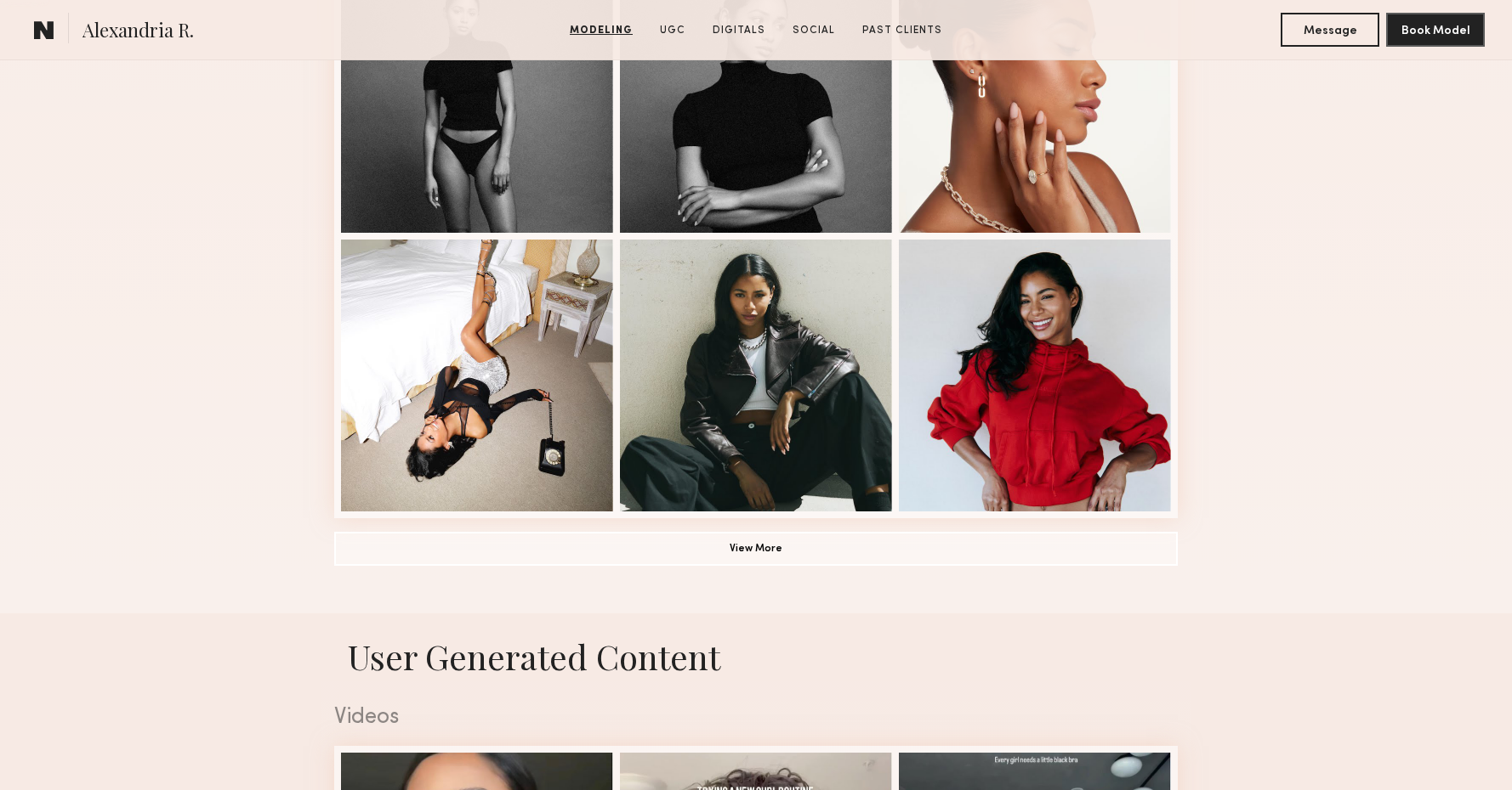
scroll to position [1103, 0]
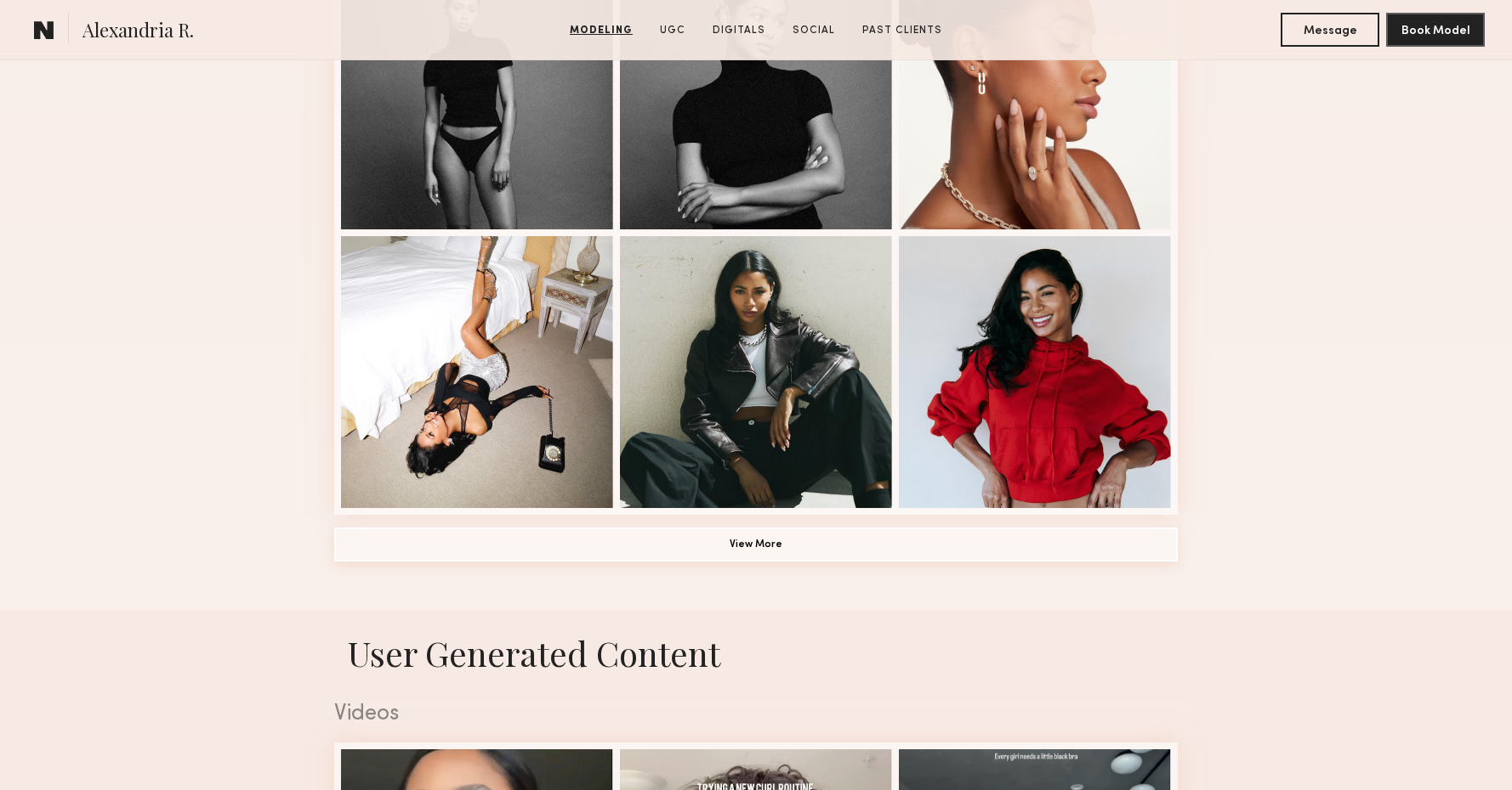
click at [770, 545] on button "View More" at bounding box center [756, 545] width 844 height 34
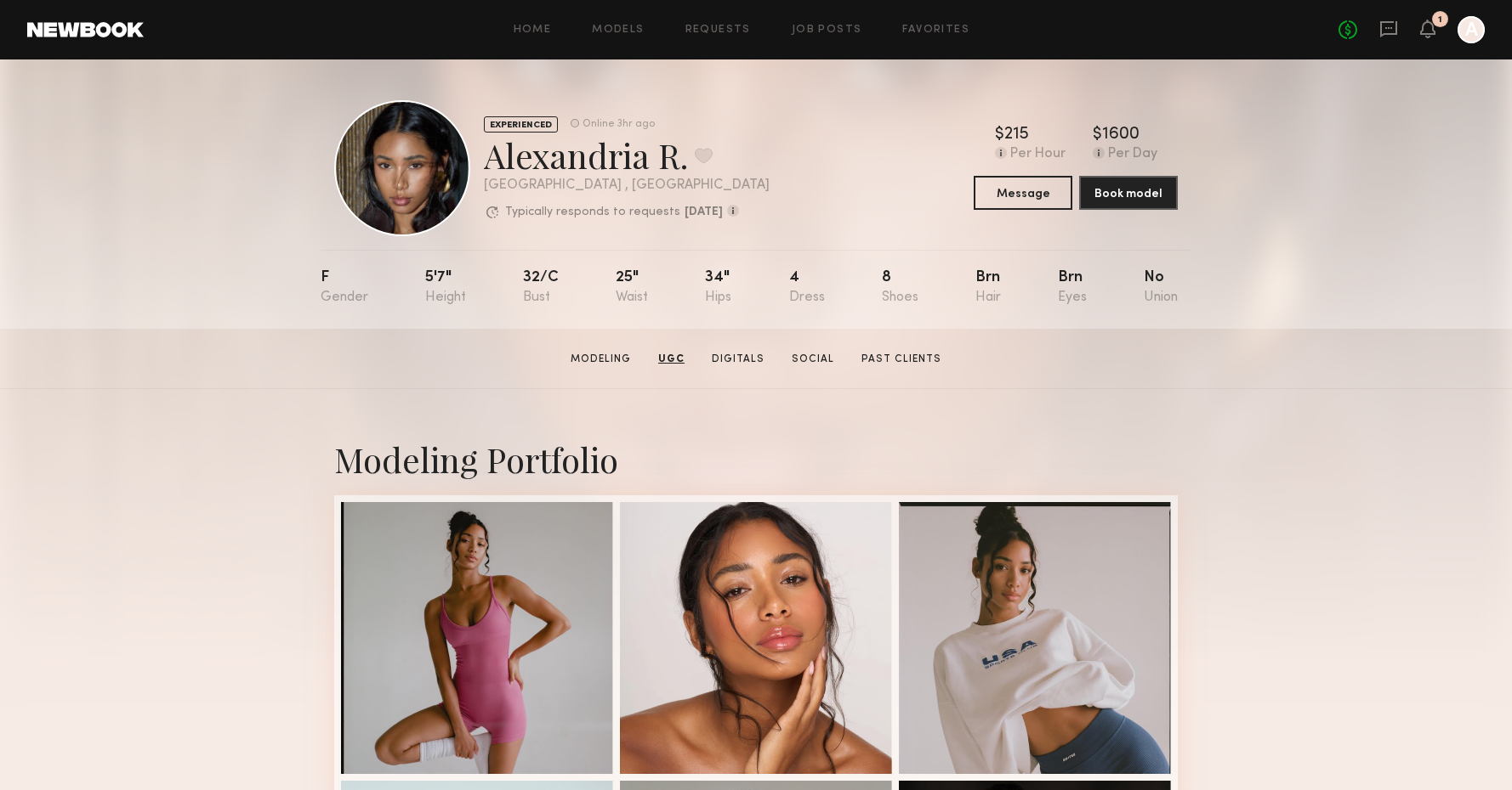
scroll to position [0, 0]
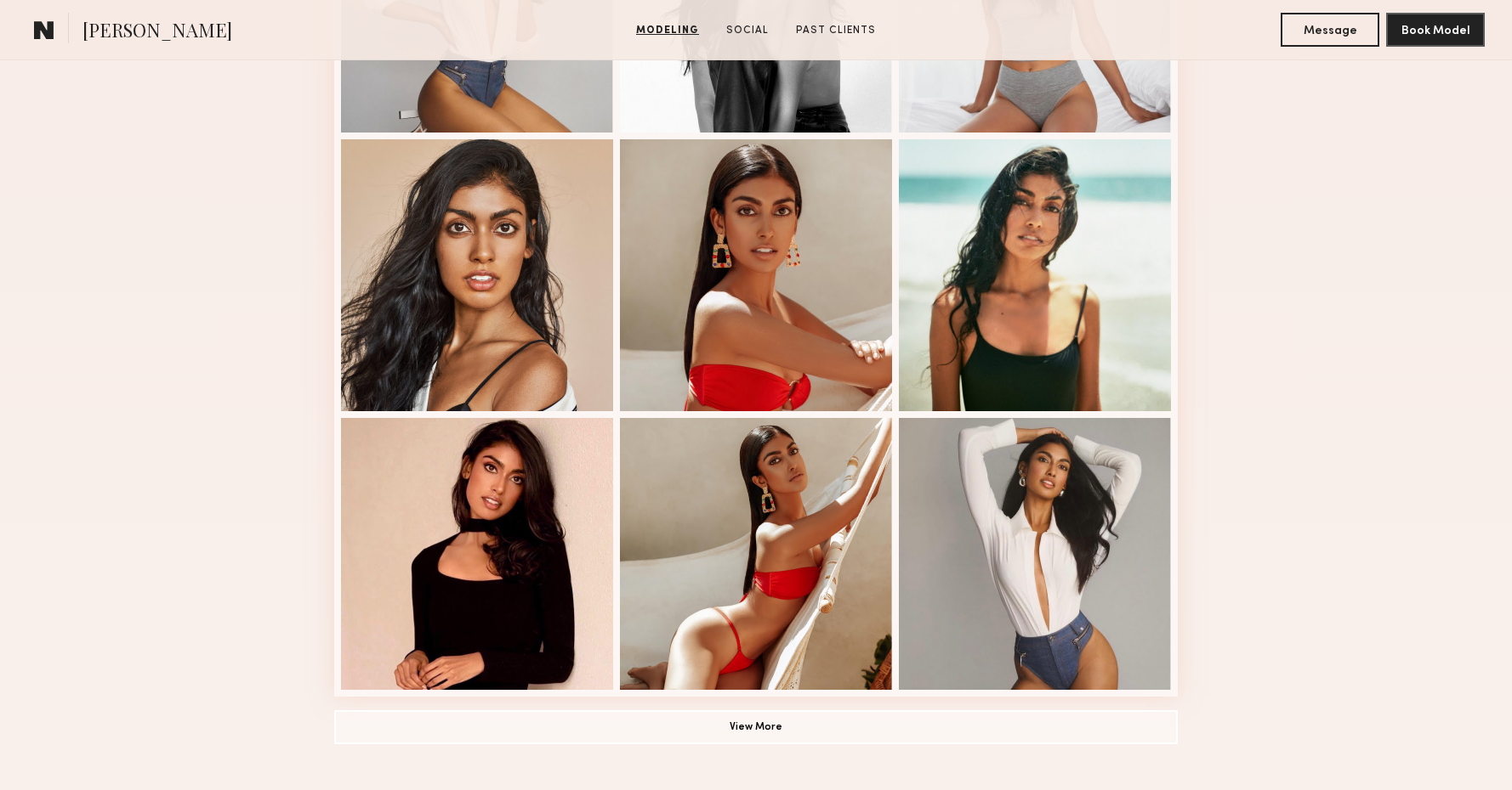
scroll to position [922, 0]
click at [1396, 397] on div "Modeling Portfolio View More" at bounding box center [756, 130] width 1512 height 1324
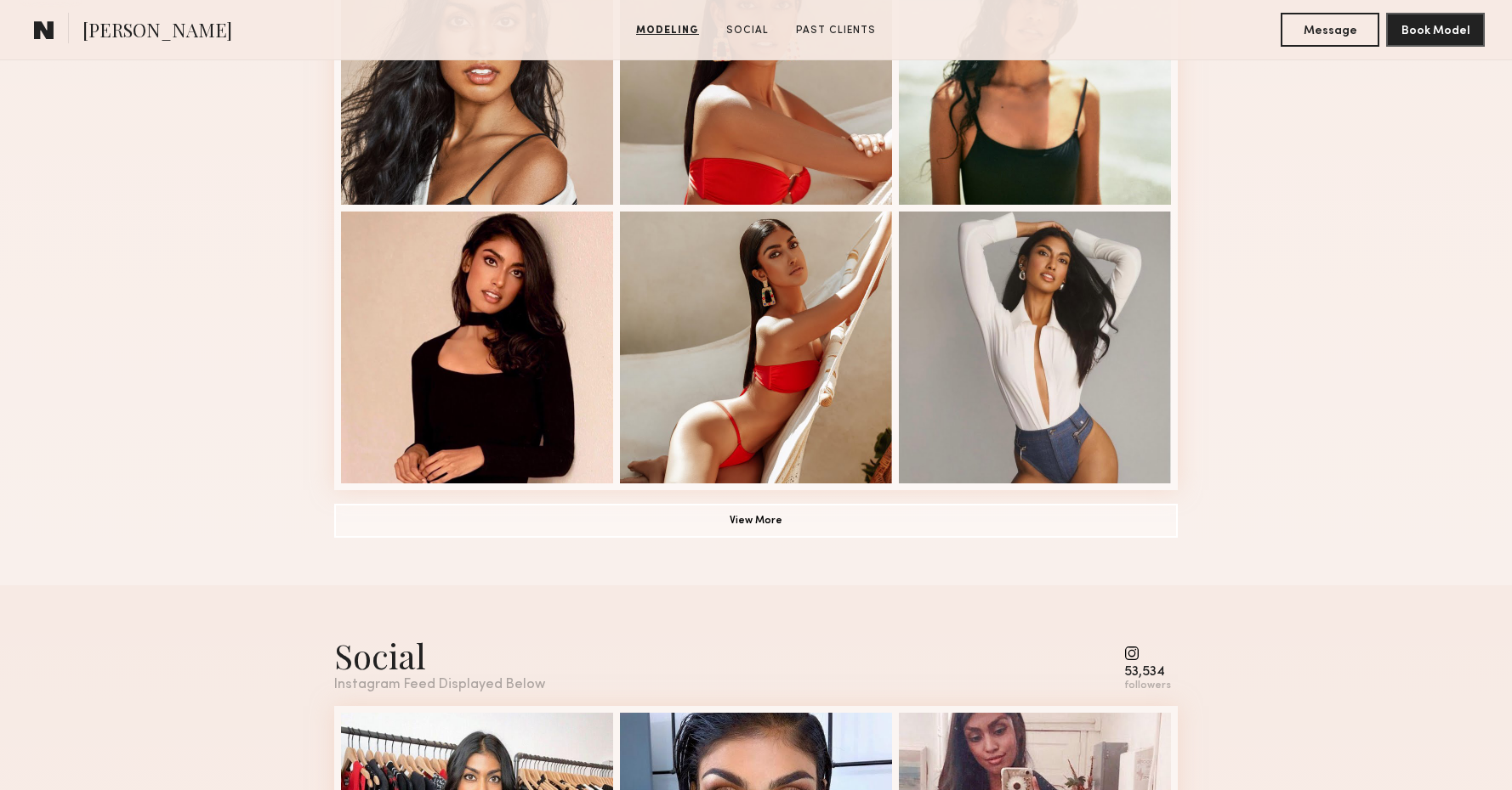
scroll to position [1158, 0]
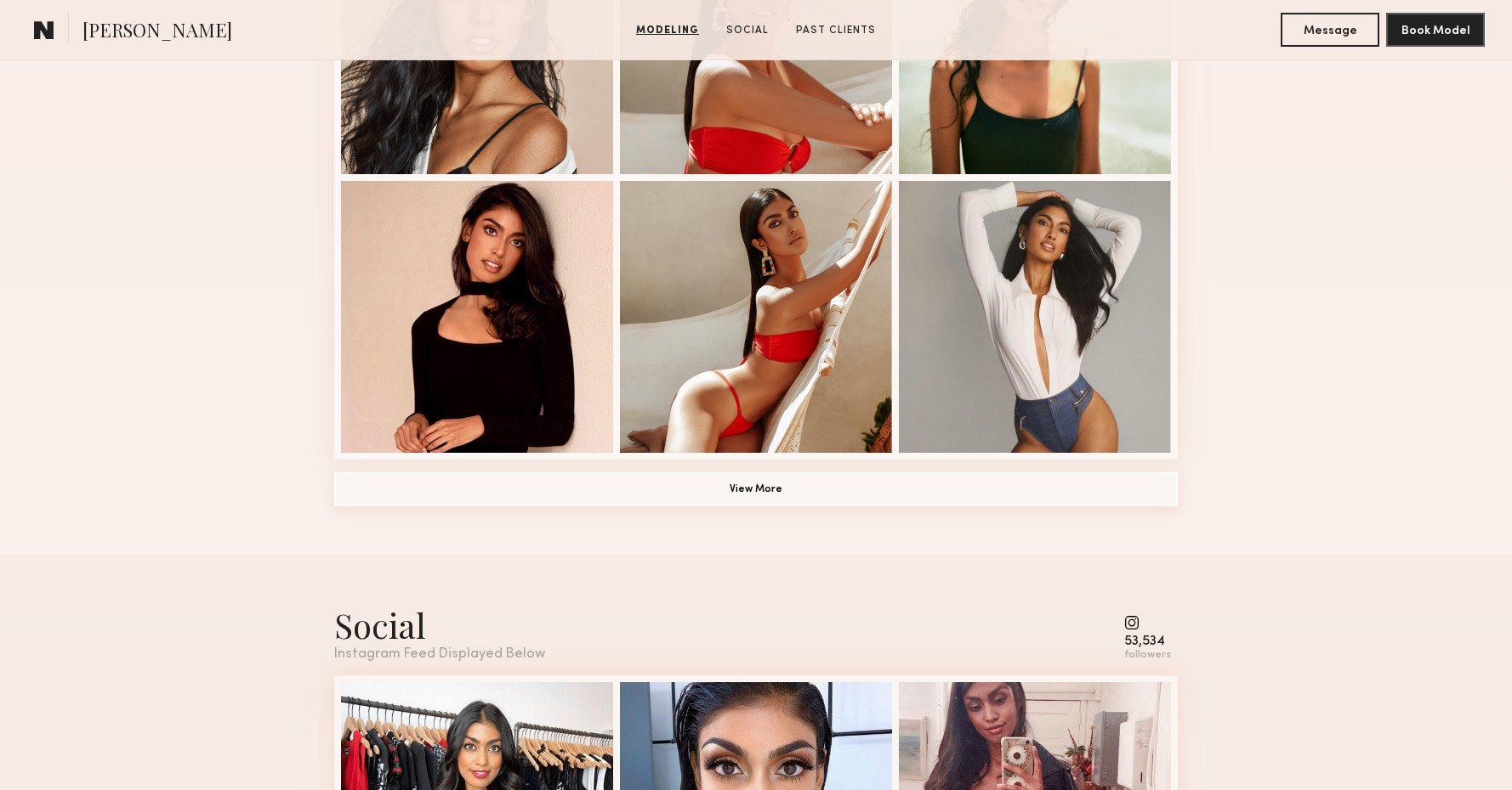
click at [896, 488] on button "View More" at bounding box center [756, 490] width 844 height 34
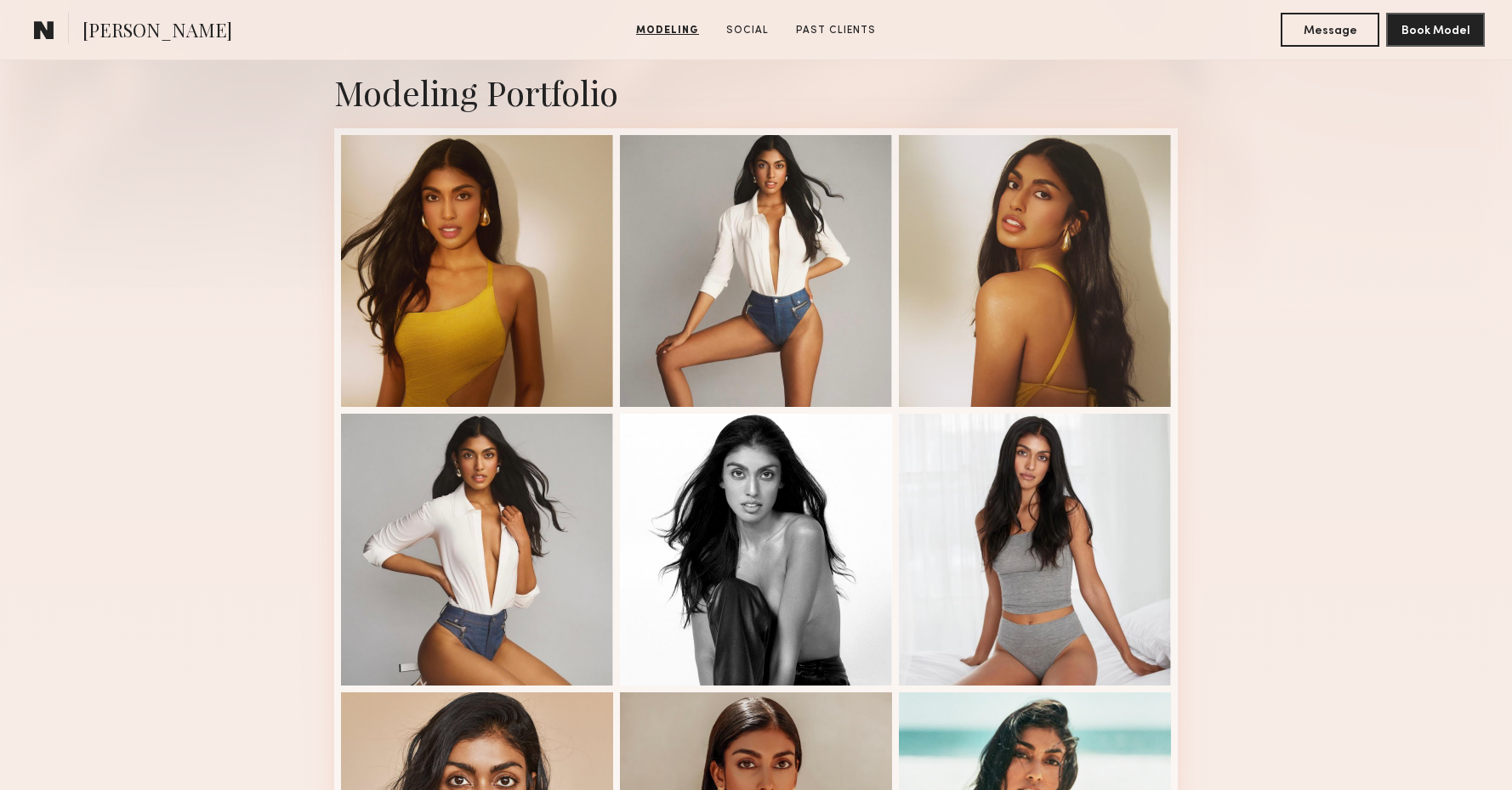
scroll to position [269, 0]
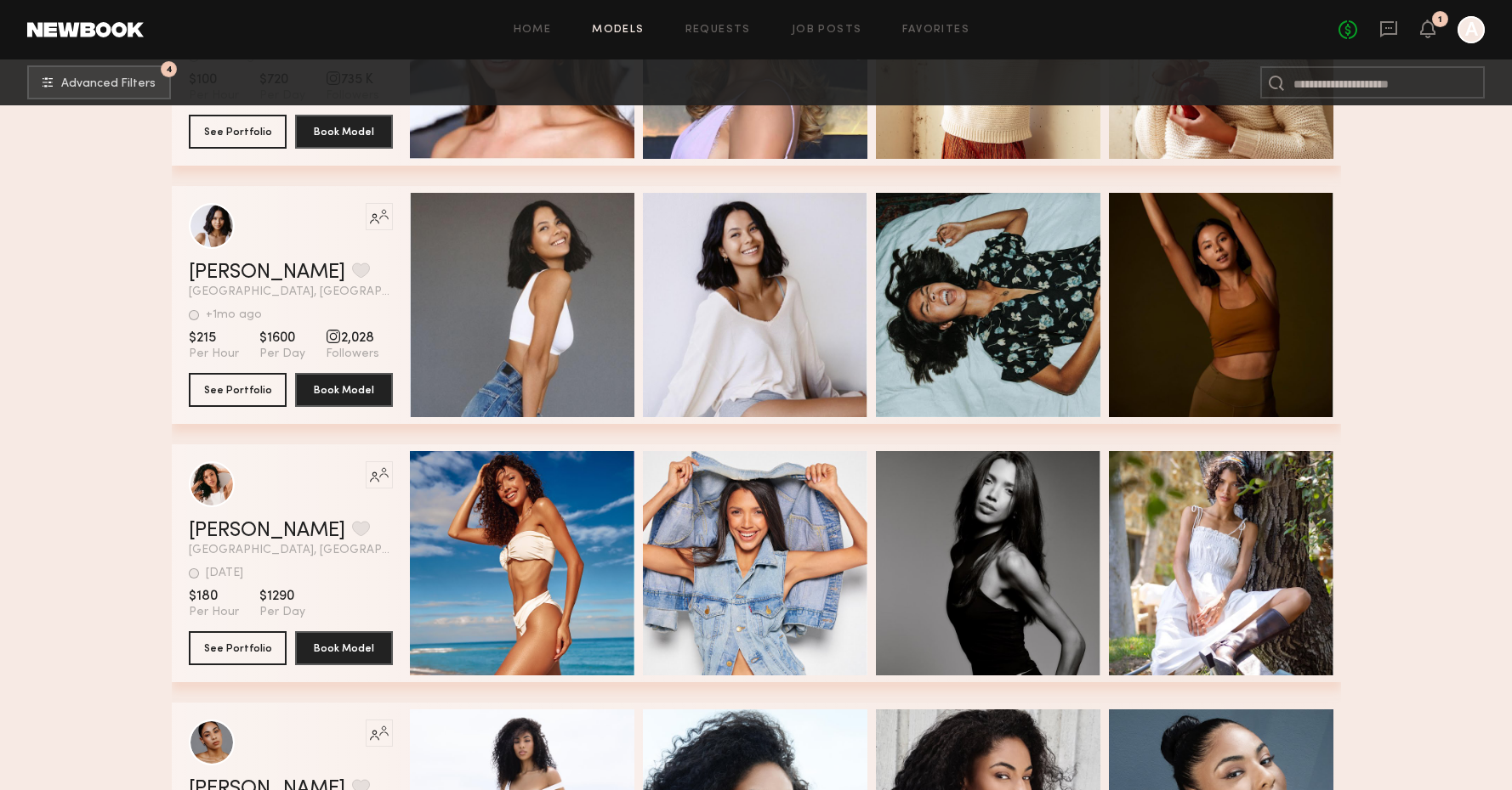
scroll to position [67905, 0]
